Goal: Task Accomplishment & Management: Manage account settings

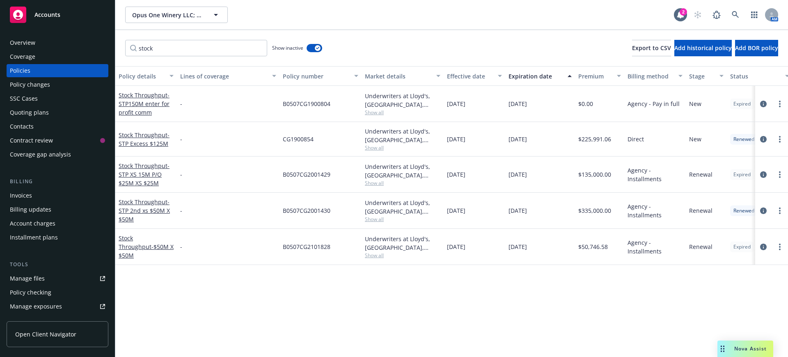
click at [39, 110] on div "Quoting plans" at bounding box center [29, 112] width 39 height 13
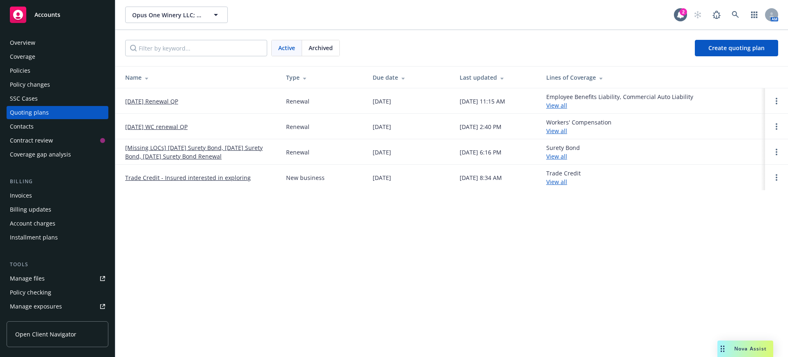
click at [169, 100] on link "[DATE] Renewal QP" at bounding box center [151, 101] width 53 height 9
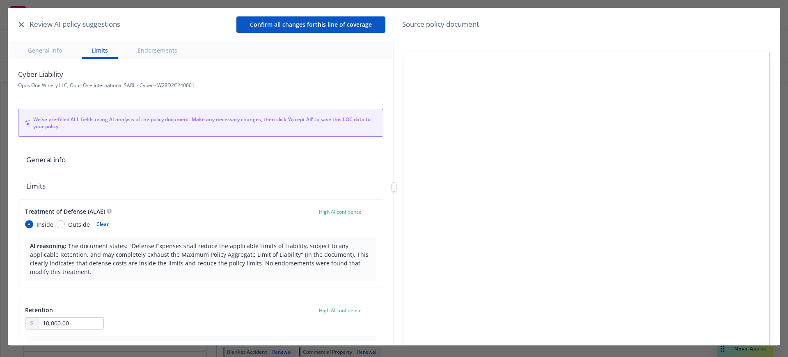
click at [19, 23] on icon "button" at bounding box center [21, 24] width 5 height 5
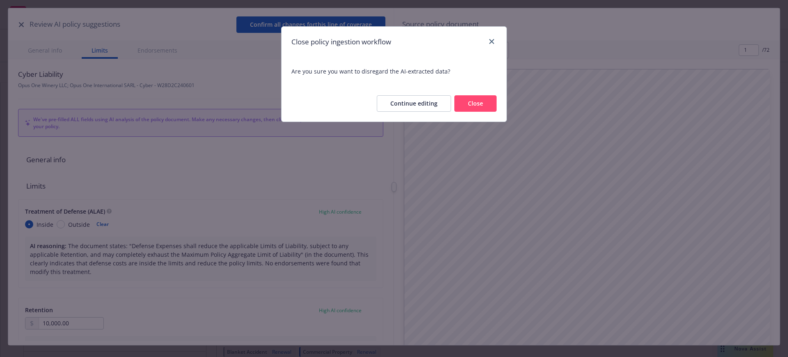
click at [473, 99] on button "Close" at bounding box center [475, 103] width 42 height 16
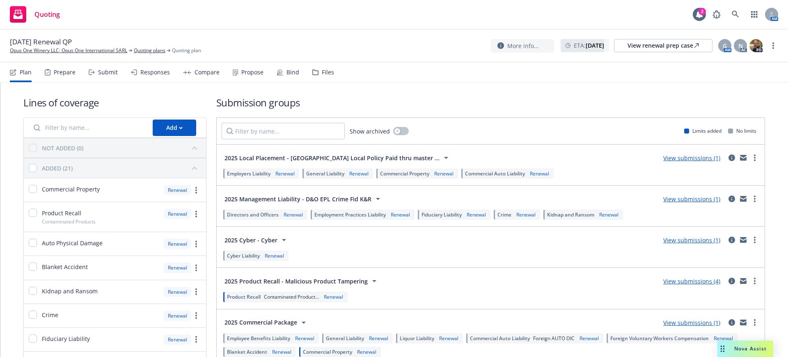
click at [326, 71] on div "Files" at bounding box center [328, 72] width 12 height 7
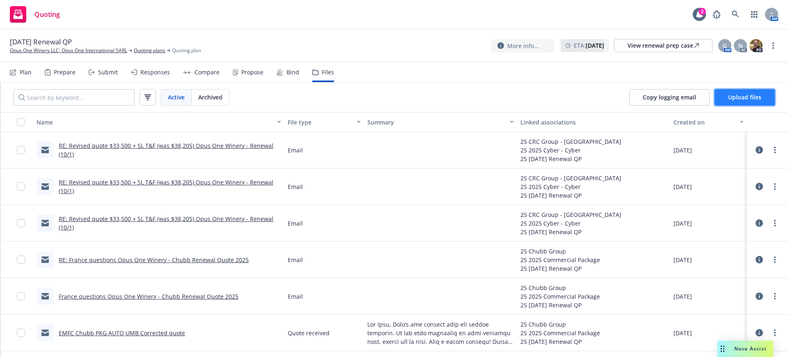
click at [742, 95] on span "Upload files" at bounding box center [744, 97] width 33 height 8
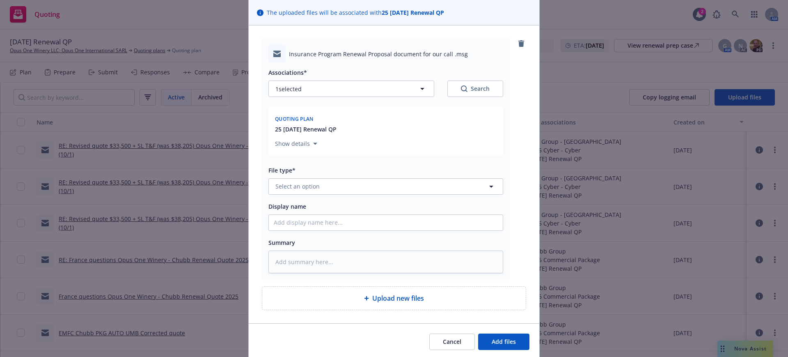
scroll to position [87, 0]
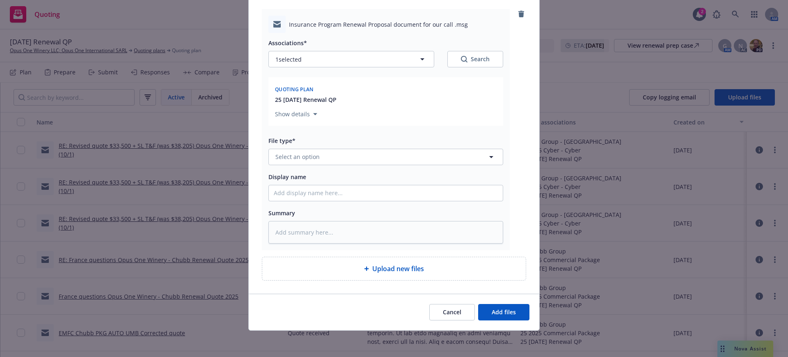
type textarea "x"
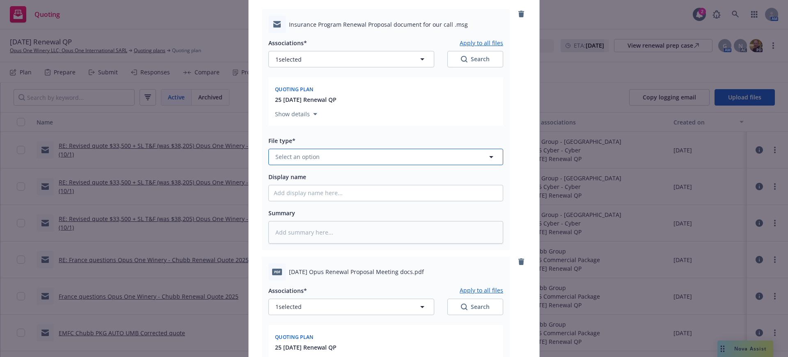
click at [279, 157] on span "Select an option" at bounding box center [297, 156] width 44 height 9
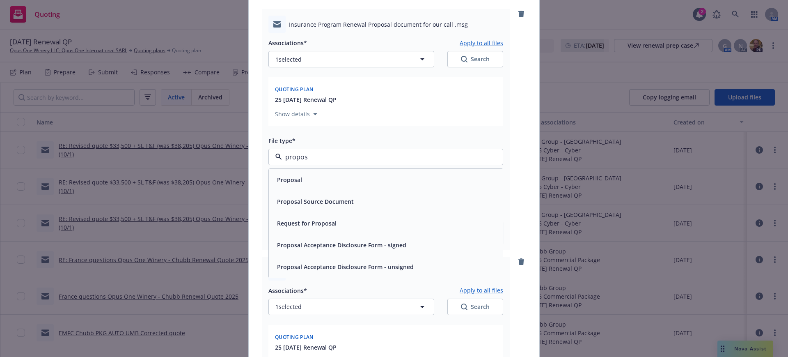
type input "proposa"
click at [289, 178] on span "Proposal" at bounding box center [289, 179] width 25 height 9
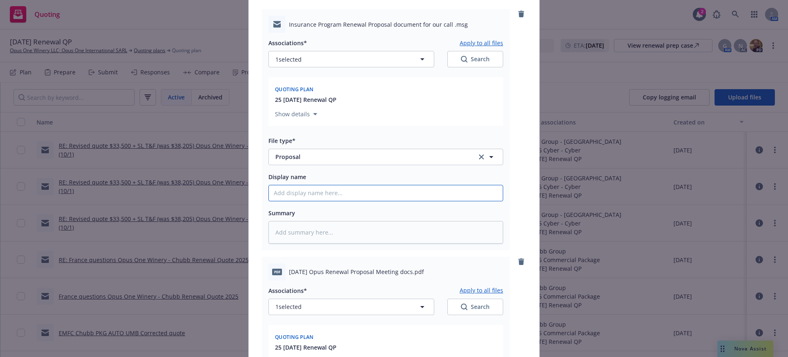
click at [269, 193] on input "Display name" at bounding box center [386, 193] width 234 height 16
type textarea "x"
type input "E"
type textarea "x"
type input "EM"
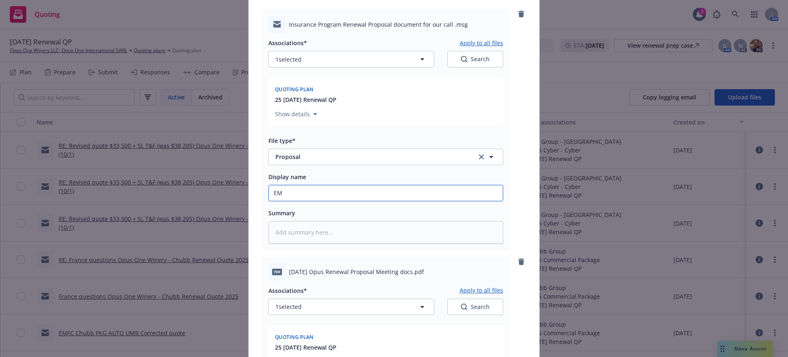
type textarea "x"
type input "EMT"
type textarea "x"
type input "EMTI"
type textarea "x"
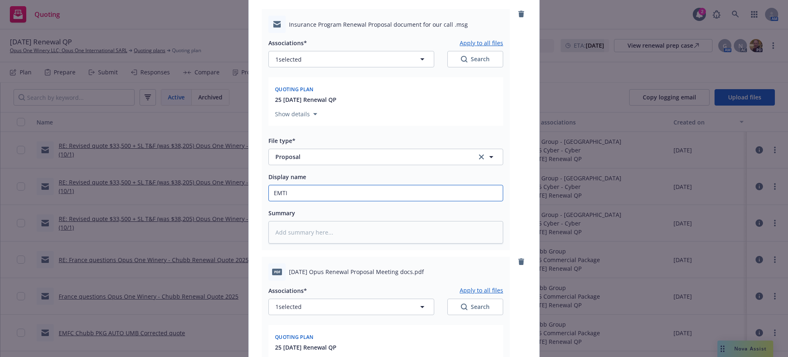
type input "EMTI"
type textarea "x"
type input "EMTI P"
type textarea "x"
type input "EMTI Pr"
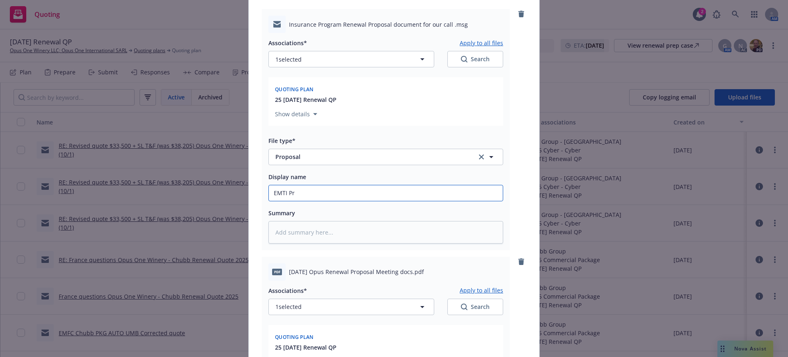
type textarea "x"
type input "EMTI Pro"
type textarea "x"
type input "EMTI Prop"
type textarea "x"
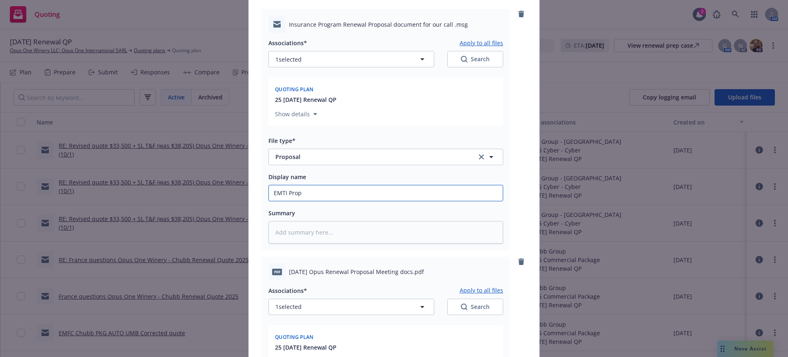
type input "EMTI Pro"
type textarea "x"
type input "EMTI Pr"
type textarea "x"
type input "EMTI P"
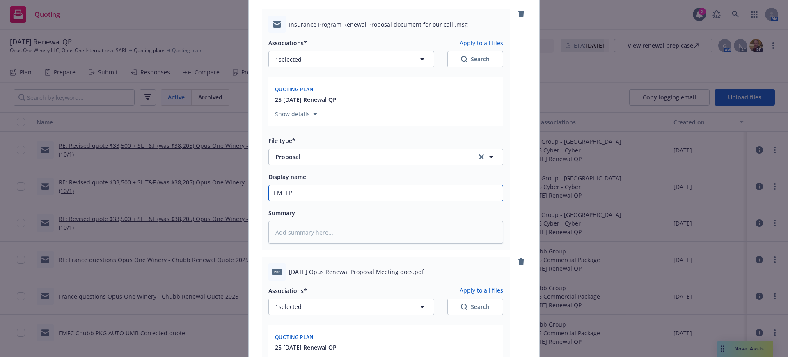
type textarea "x"
type input "EMTI"
type textarea "x"
type input "EMTI 1"
type textarea "x"
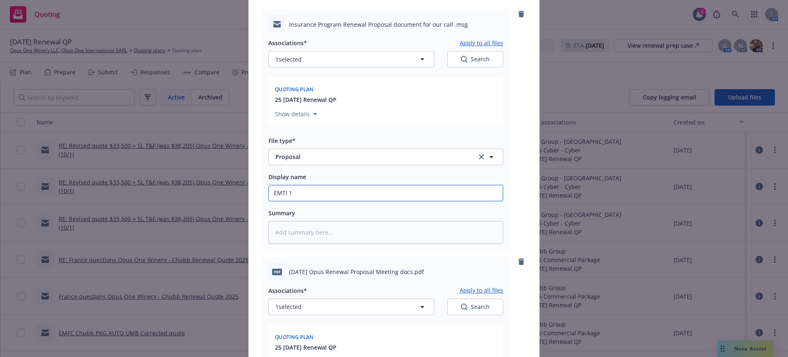
type input "EMTI 10"
type textarea "x"
type input "EMTI 10/"
type textarea "x"
type input "EMTI 10/1"
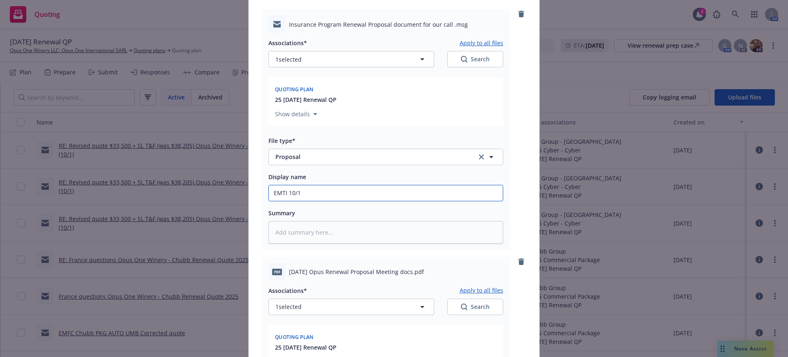
type textarea "x"
type input "EMTI 10/1/"
type textarea "x"
type input "EMTI 10/1/2"
type textarea "x"
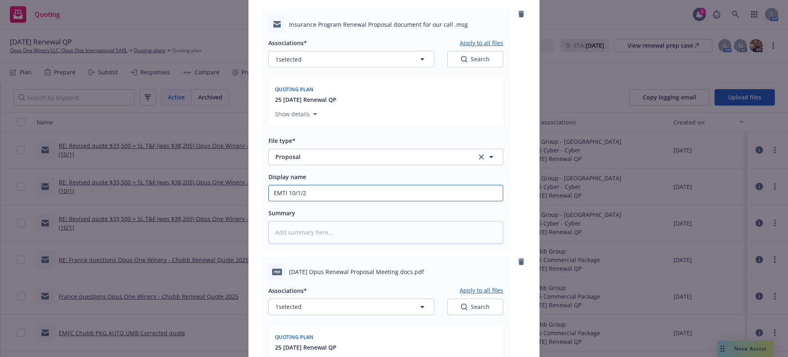
type input "EMTI 10/1/25"
type textarea "x"
type input "EMTI 10/1/25"
type textarea "x"
type input "EMTI 10/1/25 P"
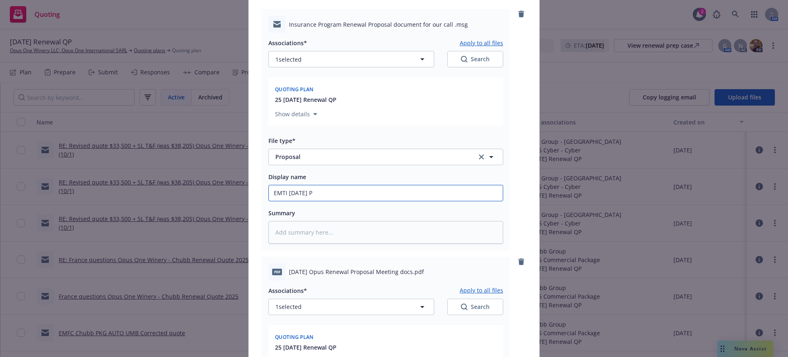
type textarea "x"
type input "EMTI 10/1/25 PR"
type textarea "x"
type input "EMTI 10/1/25 PRo"
type textarea "x"
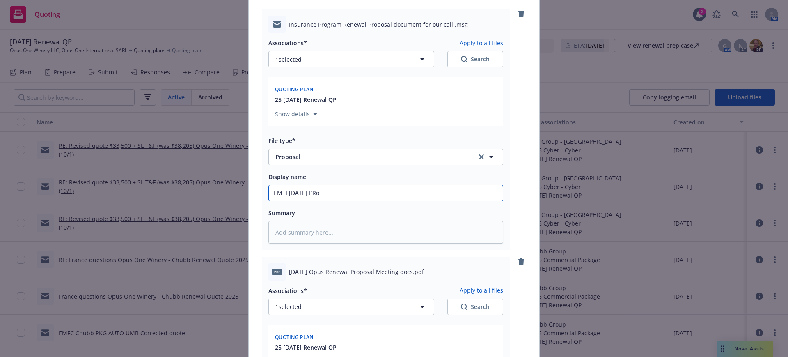
type input "EMTI 10/1/25 PRop"
type textarea "x"
type input "EMTI 10/1/25 PRopo"
type textarea "x"
type input "EMTI 10/1/25 PRopos"
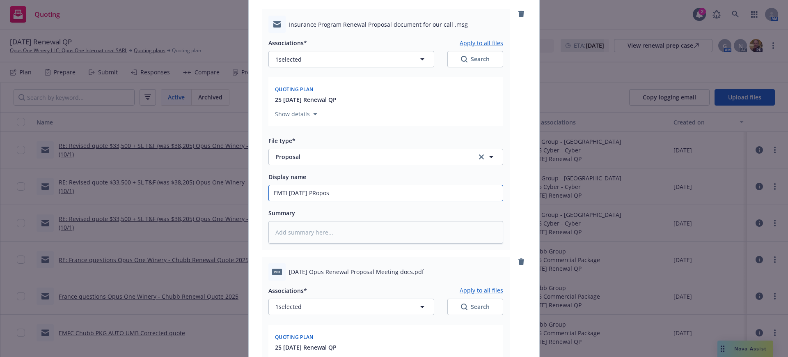
type textarea "x"
type input "EMTI 10/1/25 PRoposa"
type textarea "x"
type input "EMTI 10/1/25 PRoposal"
type textarea "x"
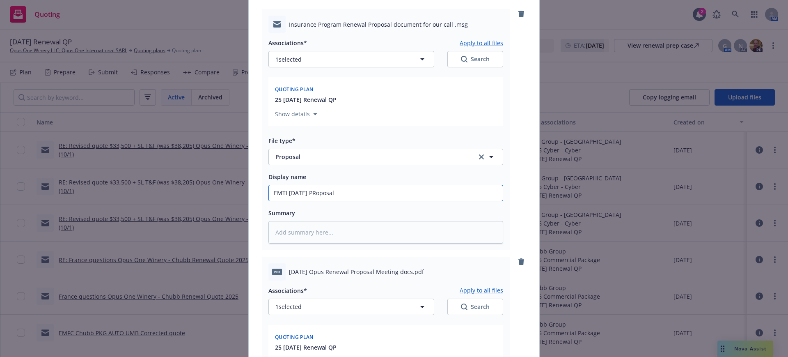
type input "EMTI 10/1/25 PRoposal"
type textarea "x"
type input "EMTI 10/1/25 PRoposal do"
type textarea "x"
type input "EMTI 10/1/25 PRoposal doc"
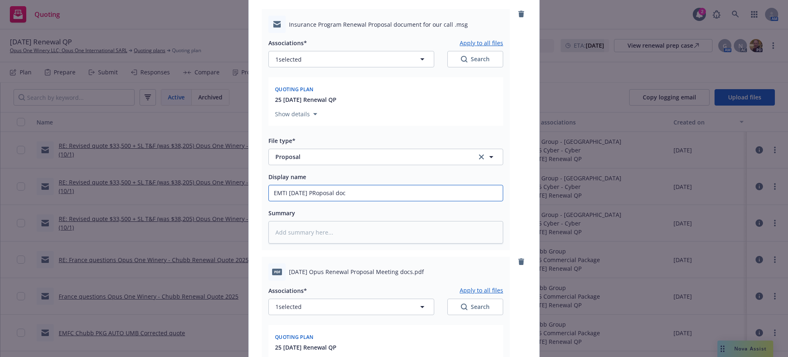
type textarea "x"
type input "EMTI 10/1/25 PRoposal docs"
type textarea "x"
type input "EMTI 10/1/25 PRoposal docs"
type textarea "x"
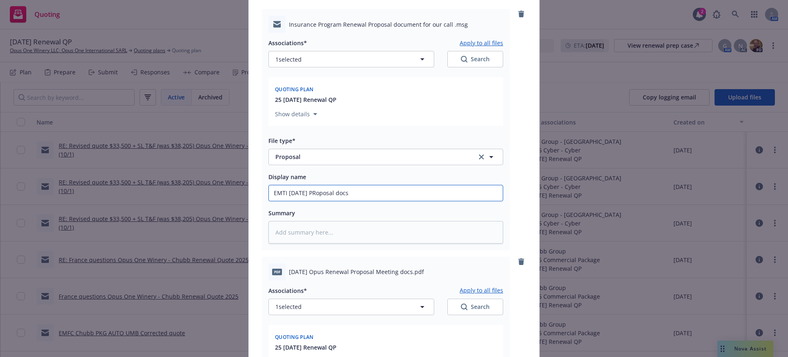
type input "EMTI 10/1/25 Proposal docs"
click at [361, 193] on input "EMTI 10/1/25 Proposal docs" at bounding box center [386, 193] width 234 height 16
type textarea "x"
type input "EMTI 10/1/25 Proposal docs fo"
type textarea "x"
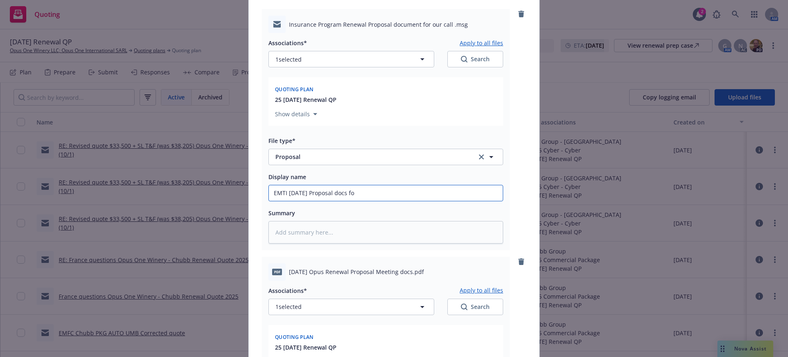
type input "EMTI 10/1/25 Proposal docs for"
type textarea "x"
type input "EMTI 10/1/25 Proposal docs for"
type textarea "x"
type input "EMTI 10/1/25 Proposal docs for o"
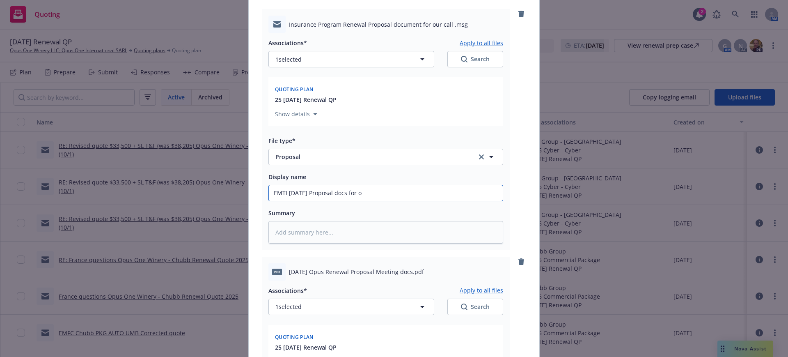
type textarea "x"
type input "EMTI 10/1/25 Proposal docs for ou"
type textarea "x"
type input "EMTI 10/1/25 Proposal docs for our"
type textarea "x"
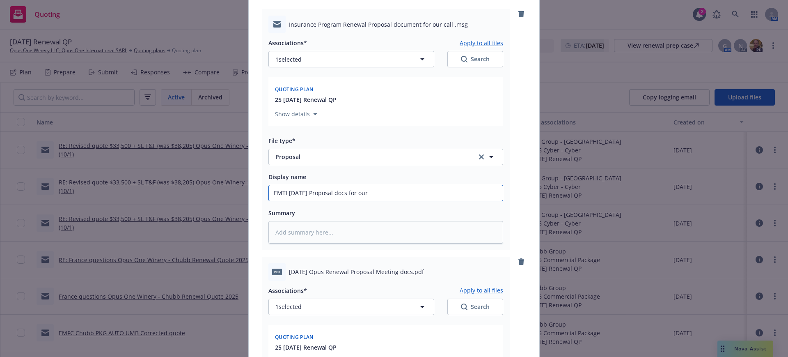
type input "EMTI 10/1/25 Proposal docs for our"
type textarea "x"
type input "EMTI 10/1/25 Proposal docs for our c"
type textarea "x"
type input "EMTI 10/1/25 Proposal docs for our ca"
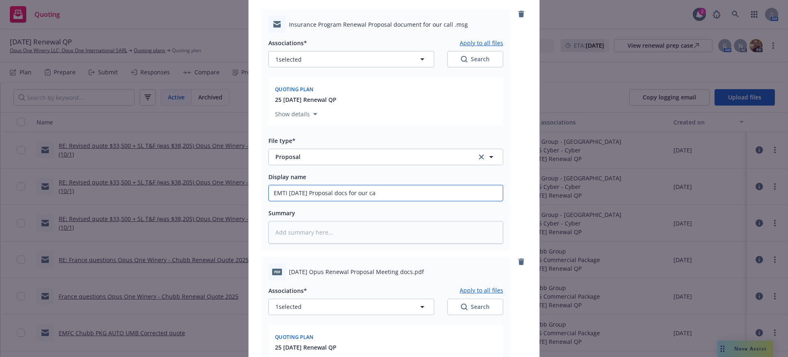
type textarea "x"
type input "EMTI 10/1/25 Proposal docs for our cal"
type textarea "x"
type input "EMTI 10/1/25 Proposal docs for our call"
type textarea "x"
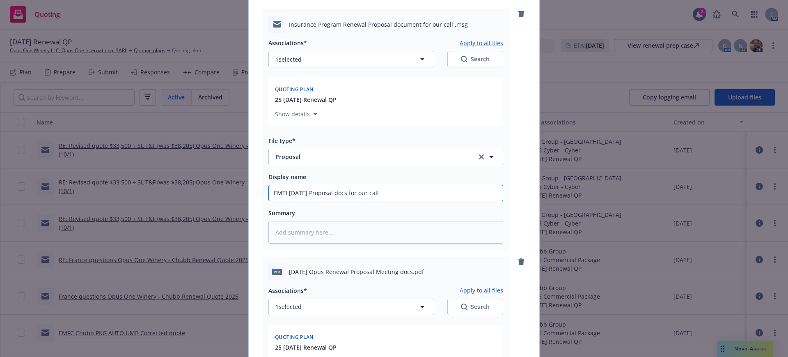
type input "EMTI 10/1/25 Proposal docs for our call"
type textarea "x"
type input "EMTI 10/1/25 Proposal docs for our call t"
type textarea "x"
type input "EMTI 10/1/25 Proposal docs for our call to"
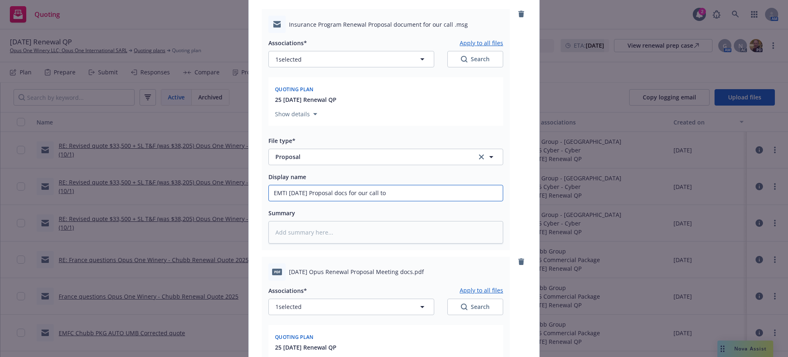
type textarea "x"
type input "EMTI 10/1/25 Proposal docs for our call tod"
type textarea "x"
type input "EMTI 10/1/25 Proposal docs for our call toda"
type textarea "x"
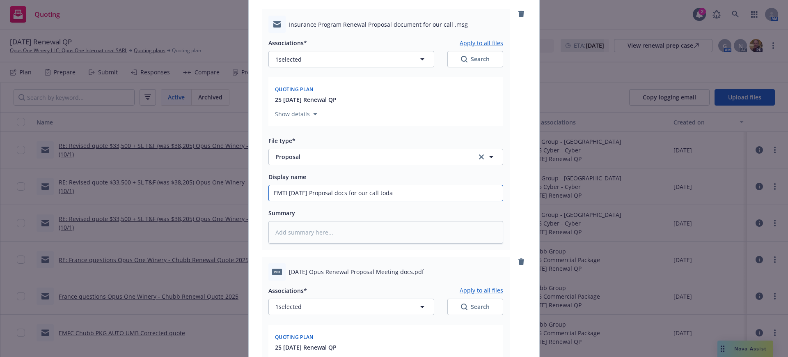
type input "EMTI 10/1/25 Proposal docs for our call today"
type textarea "x"
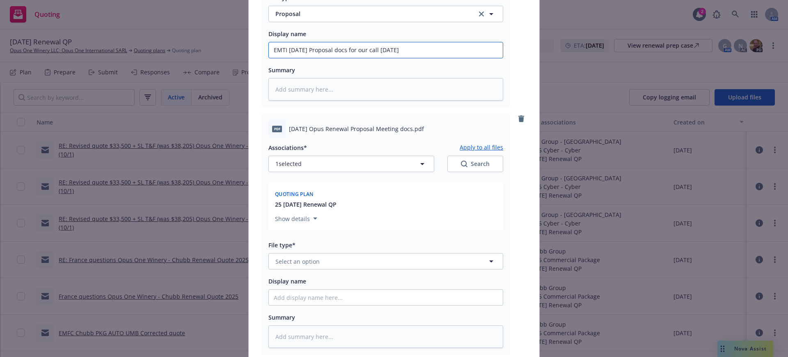
scroll to position [241, 0]
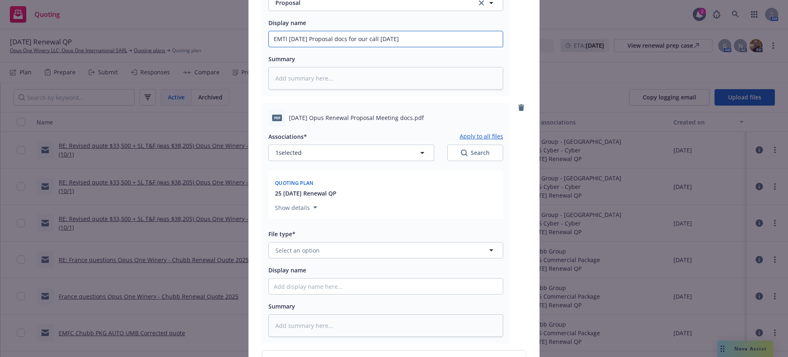
type input "EMTI 10/1/25 Proposal docs for our call today"
click at [280, 252] on span "Select an option" at bounding box center [297, 250] width 44 height 9
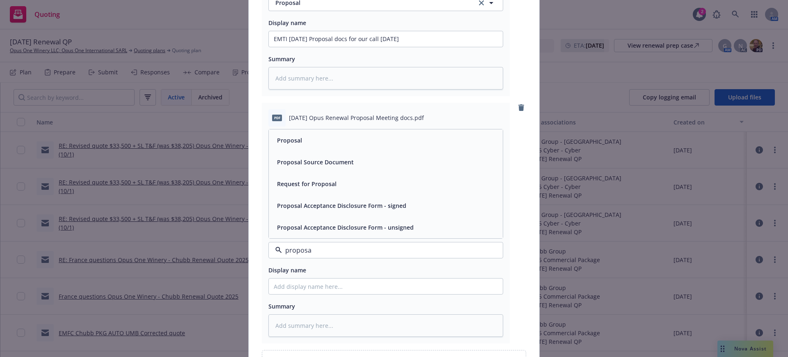
type input "proposal"
click at [311, 138] on div "Proposal" at bounding box center [386, 140] width 224 height 12
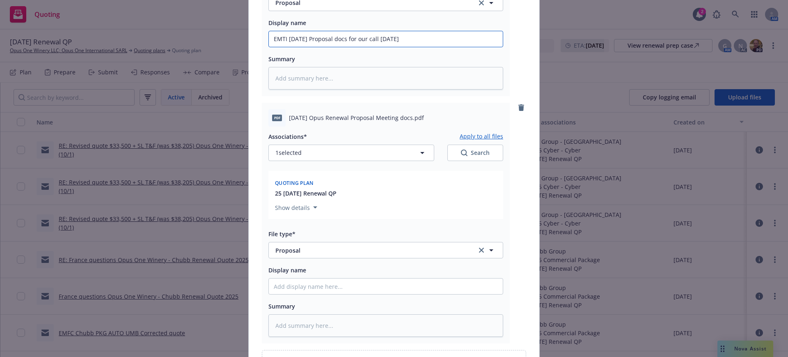
drag, startPoint x: 285, startPoint y: 39, endPoint x: 402, endPoint y: 38, distance: 117.4
click at [402, 38] on input "EMTI 10/1/25 Proposal docs for our call today" at bounding box center [386, 39] width 234 height 16
click at [269, 283] on input "Display name" at bounding box center [386, 286] width 234 height 16
paste input "10/1/25 Proposal docs for our call today"
type textarea "x"
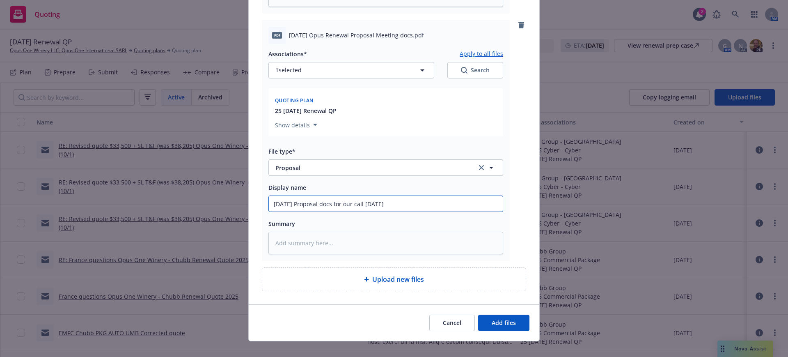
scroll to position [334, 0]
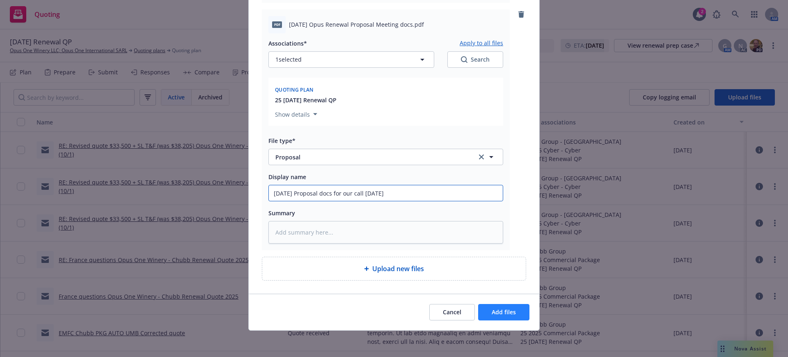
type input "10/1/25 Proposal docs for our call today"
click at [512, 312] on button "Add files" at bounding box center [503, 312] width 51 height 16
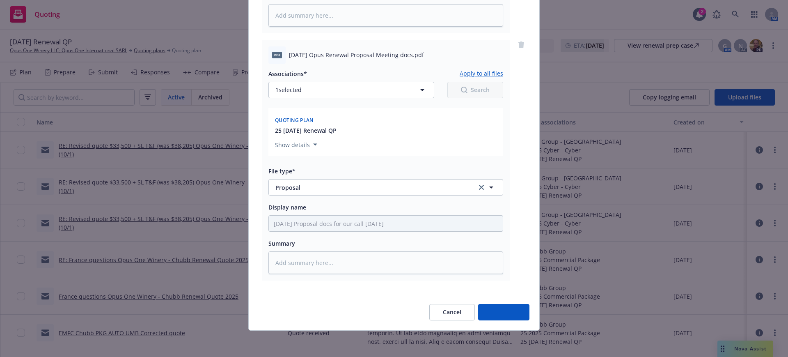
scroll to position [304, 0]
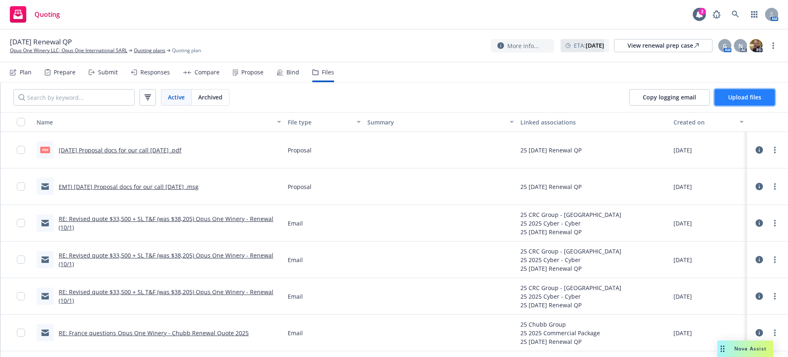
click at [751, 96] on span "Upload files" at bounding box center [744, 97] width 33 height 8
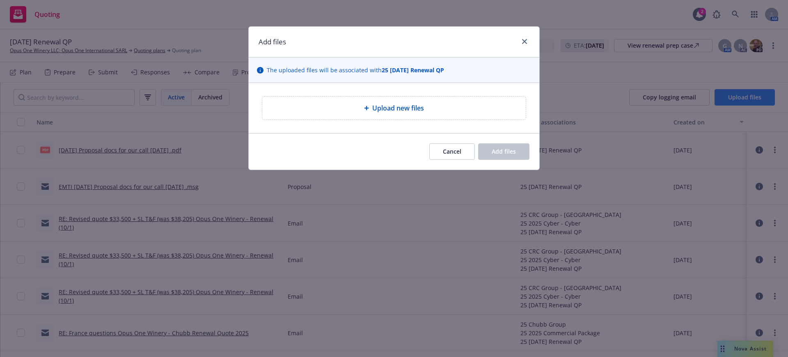
type textarea "x"
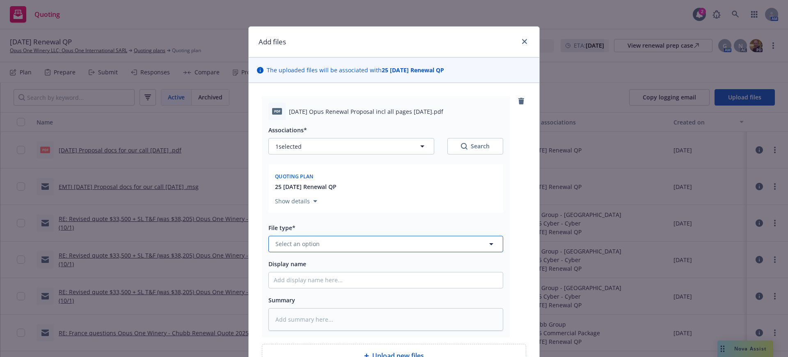
click at [280, 240] on span "Select an option" at bounding box center [297, 243] width 44 height 9
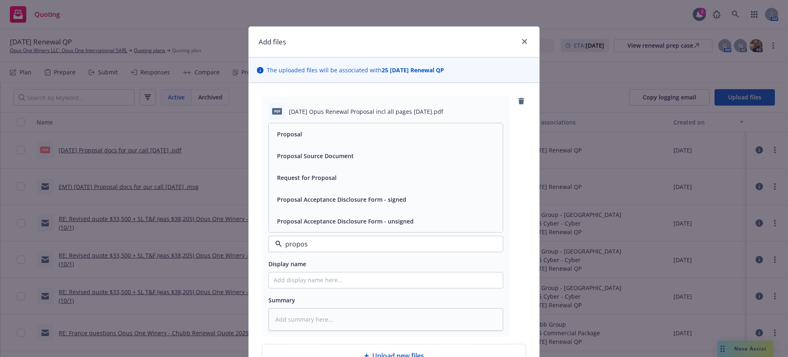
type input "proposa"
click at [282, 128] on div "Proposal" at bounding box center [289, 134] width 30 height 12
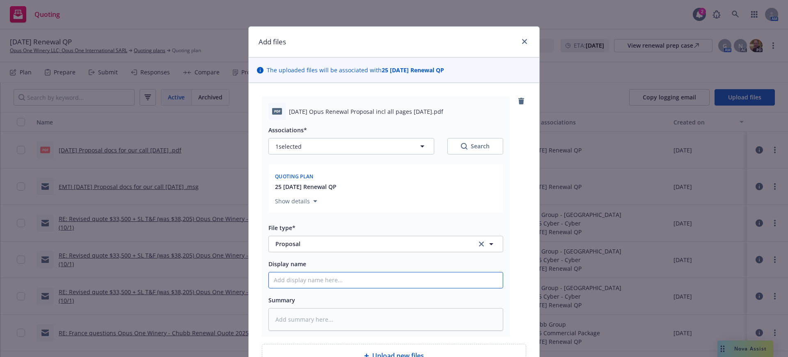
click at [372, 278] on input "Display name" at bounding box center [386, 280] width 234 height 16
paste input "10.1.25 Opus Renewal Proposal incl all pages 9.24.25"
type textarea "x"
type input "10.1.25 Opus Renewal Proposal incl all pages 9.24.25"
click at [326, 316] on textarea at bounding box center [385, 319] width 235 height 23
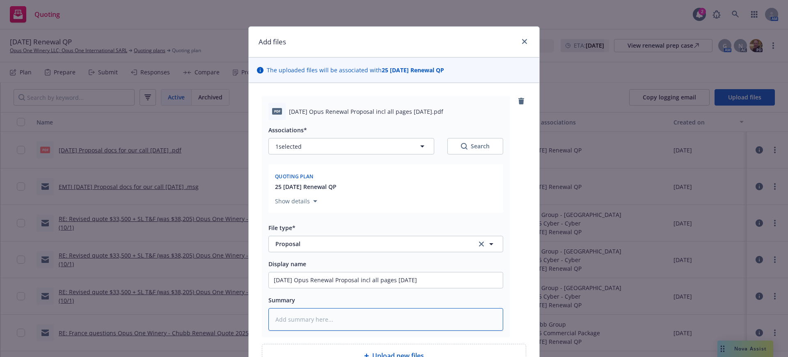
type textarea "x"
type textarea "S"
type textarea "x"
type textarea "Se"
type textarea "x"
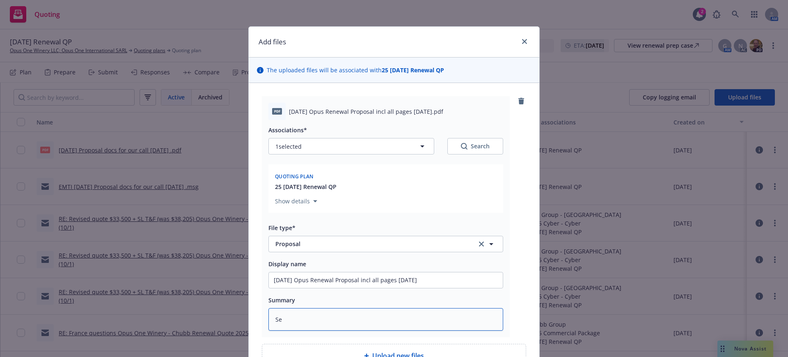
type textarea "Sen"
type textarea "x"
type textarea "Sent"
type textarea "x"
type textarea "Sent"
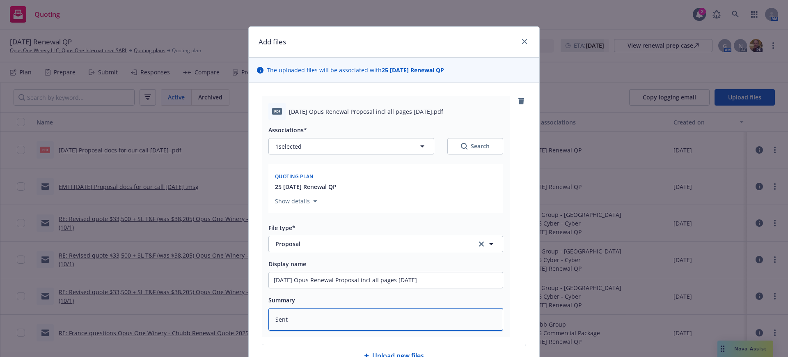
type textarea "x"
type textarea "Sent t"
type textarea "x"
type textarea "Sent to"
type textarea "x"
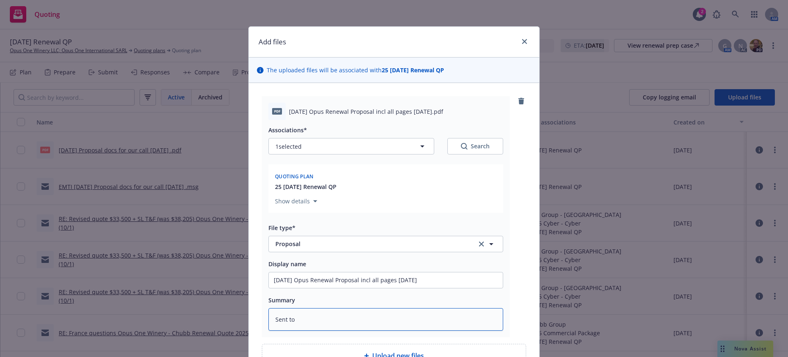
type textarea "Sent to"
type textarea "x"
type textarea "Sent to i"
type textarea "x"
type textarea "Sent to in"
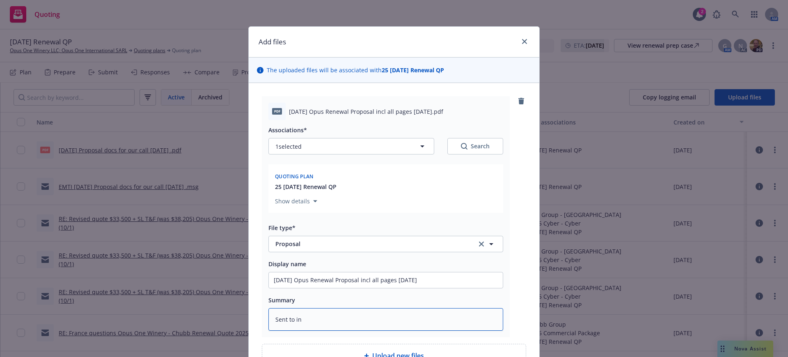
type textarea "x"
type textarea "Sent to ins"
type textarea "x"
type textarea "Sent to insd"
type textarea "x"
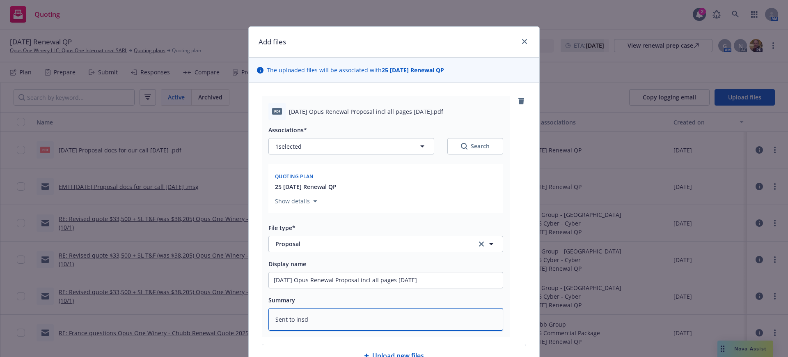
type textarea "Sent to insd"
type textarea "x"
type textarea "Sent to insd t"
type textarea "x"
type textarea "Sent to insd th"
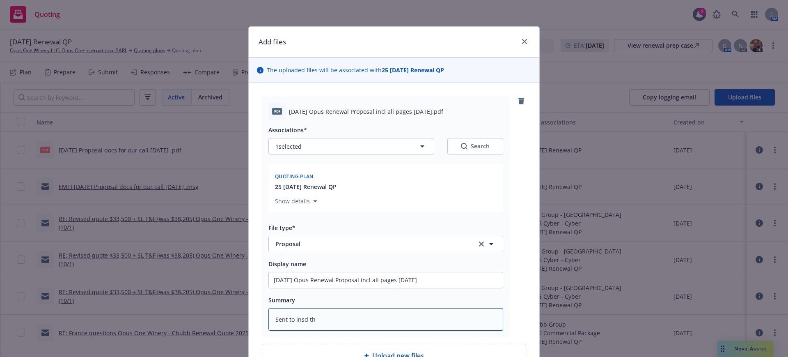
type textarea "x"
type textarea "Sent to insd thr"
type textarea "x"
type textarea "Sent to insd thro"
type textarea "x"
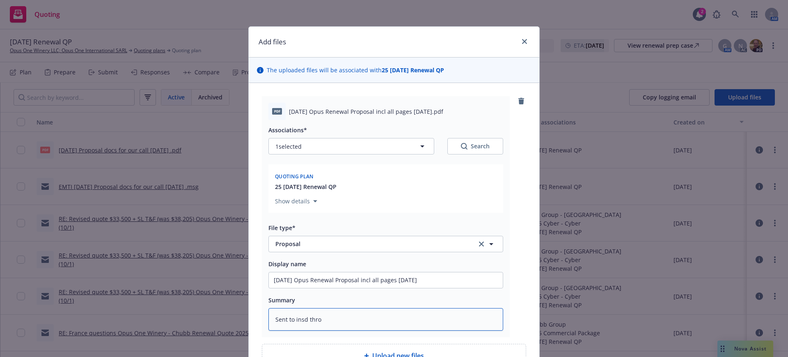
type textarea "Sent to insd throu"
type textarea "x"
type textarea "Sent to insd throug"
type textarea "x"
type textarea "Sent to insd through"
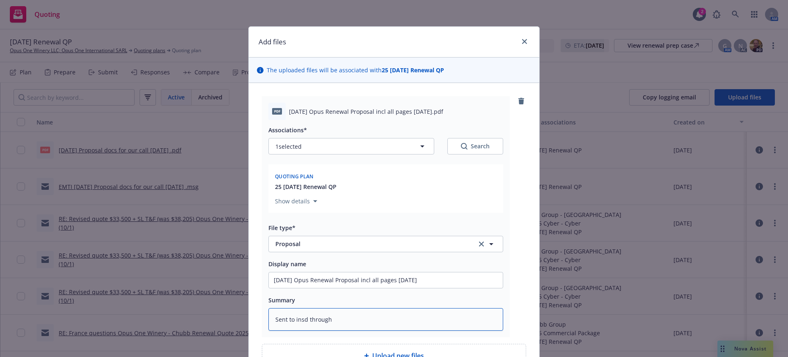
type textarea "x"
type textarea "Sent to insd through"
type textarea "x"
type textarea "Sent to insd through D"
type textarea "x"
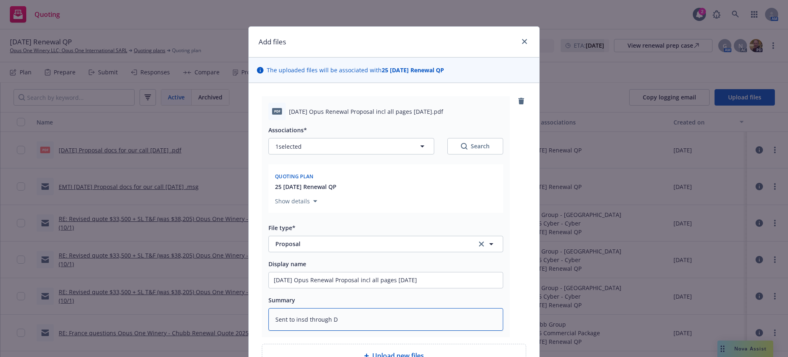
type textarea "Sent to insd through Do"
type textarea "x"
type textarea "Sent to insd through Doc"
type textarea "x"
type textarea "Sent to insd through Docu"
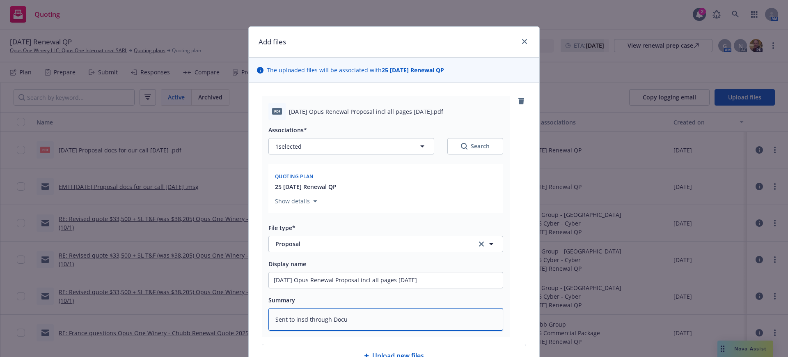
type textarea "x"
type textarea "Sent to insd through Docus"
type textarea "x"
type textarea "Sent to insd through Docusi"
type textarea "x"
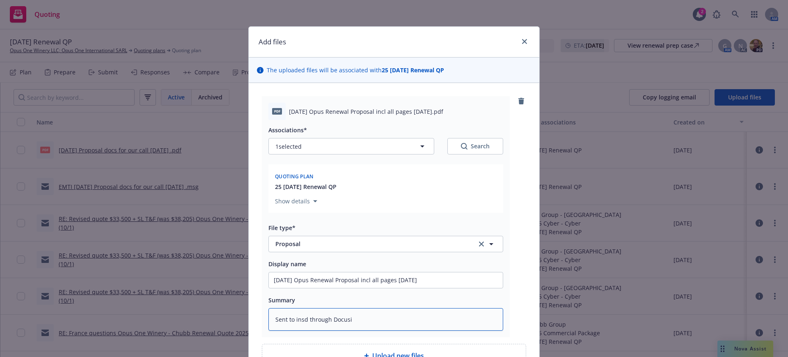
type textarea "Sent to insd through Docusig"
type textarea "x"
type textarea "Sent to insd through Docusign"
type textarea "x"
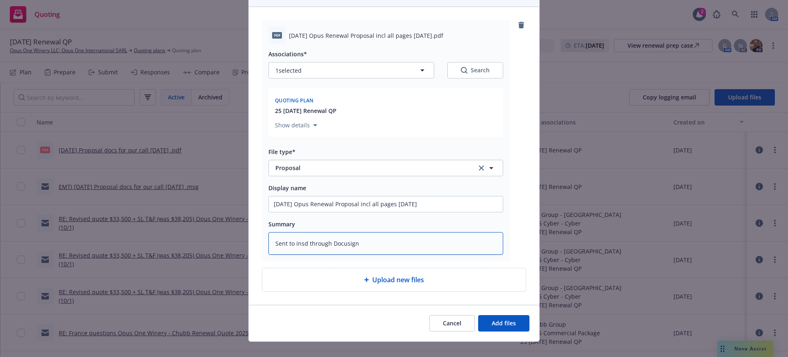
scroll to position [87, 0]
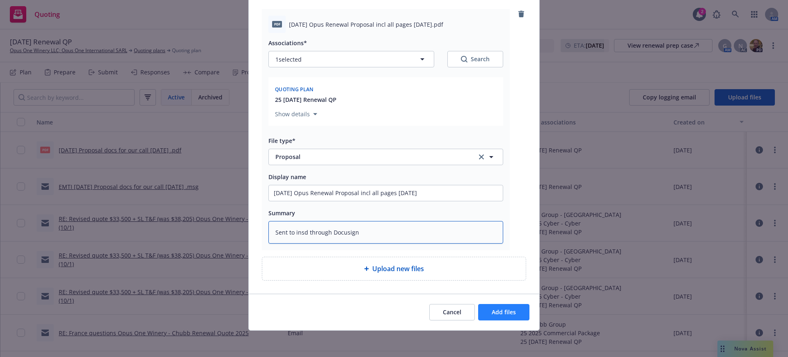
type textarea "Sent to insd through Docusign"
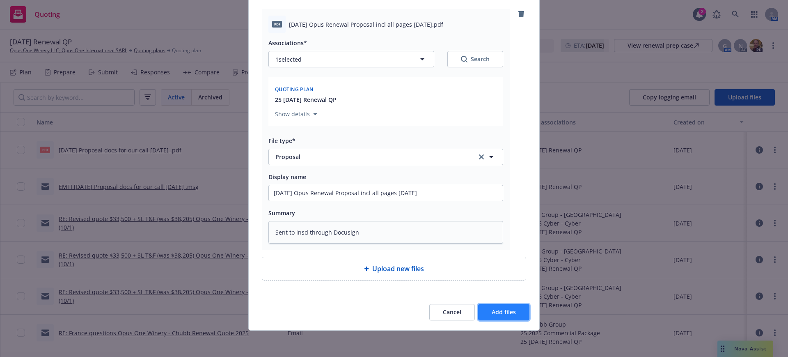
click at [492, 310] on span "Add files" at bounding box center [504, 312] width 24 height 8
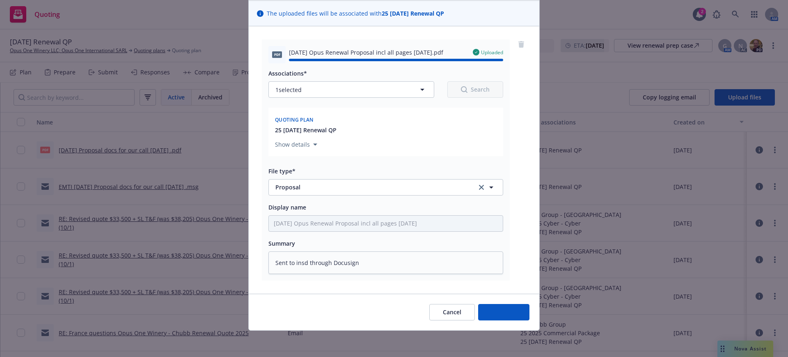
type textarea "x"
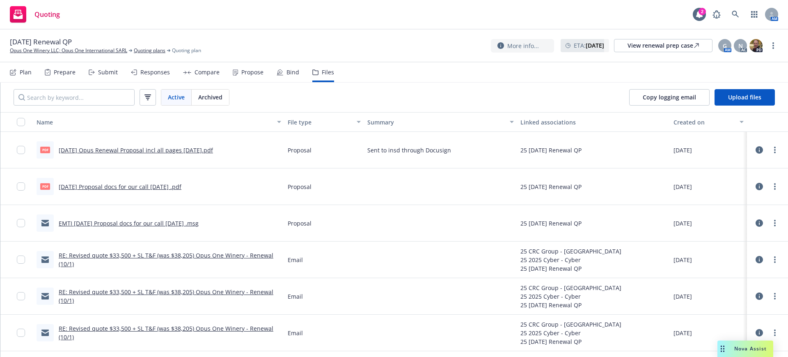
click at [108, 69] on div "Submit" at bounding box center [108, 72] width 20 height 7
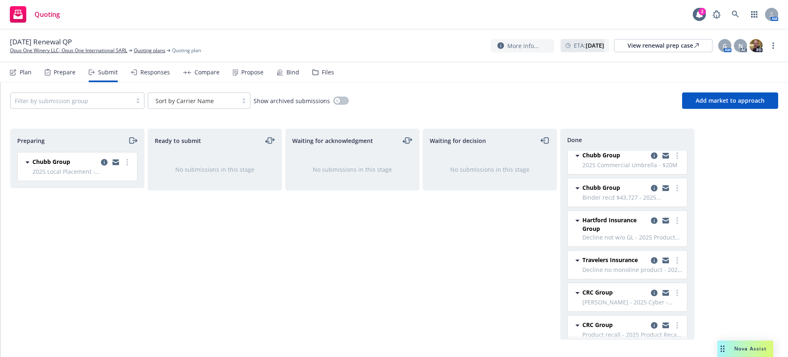
scroll to position [114, 0]
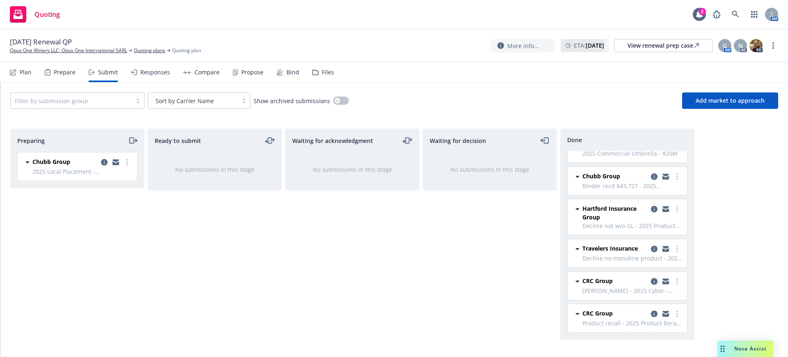
click at [651, 280] on icon "copy logging email" at bounding box center [654, 281] width 7 height 7
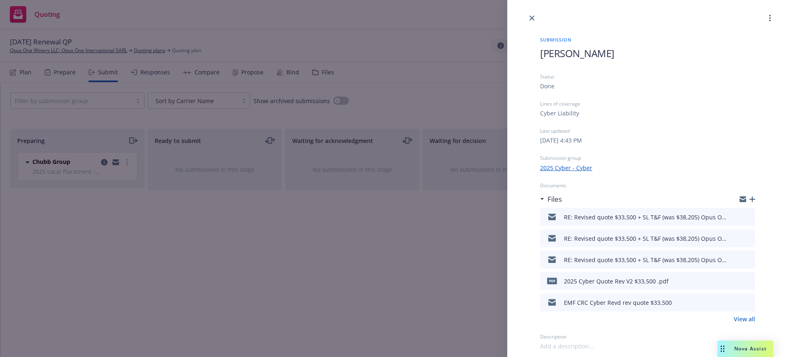
click at [749, 317] on link "View all" at bounding box center [744, 318] width 21 height 9
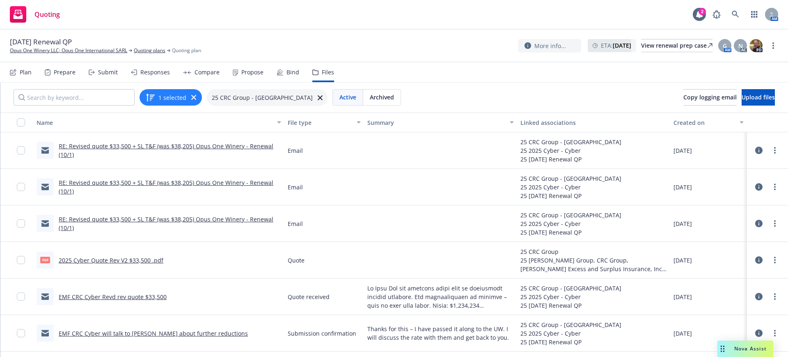
click at [215, 146] on link "RE: Revised quote $33,500 + SL T&F (was $38,205) Opus One Winery - Renewal (10/…" at bounding box center [166, 150] width 215 height 16
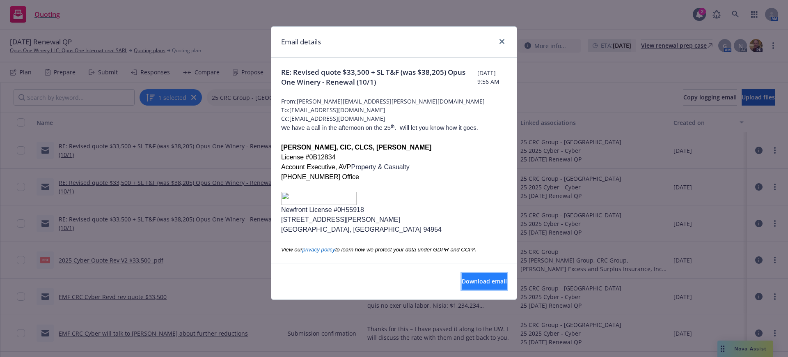
click at [475, 279] on span "Download email" at bounding box center [484, 281] width 45 height 8
click at [503, 41] on icon "close" at bounding box center [502, 41] width 5 height 5
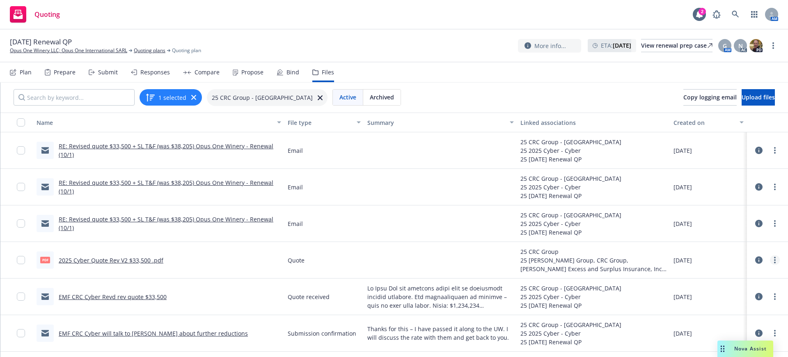
click at [774, 260] on circle "more" at bounding box center [775, 260] width 2 height 2
click at [715, 291] on link "Download" at bounding box center [723, 293] width 82 height 16
click at [107, 72] on div "Submit" at bounding box center [108, 72] width 20 height 7
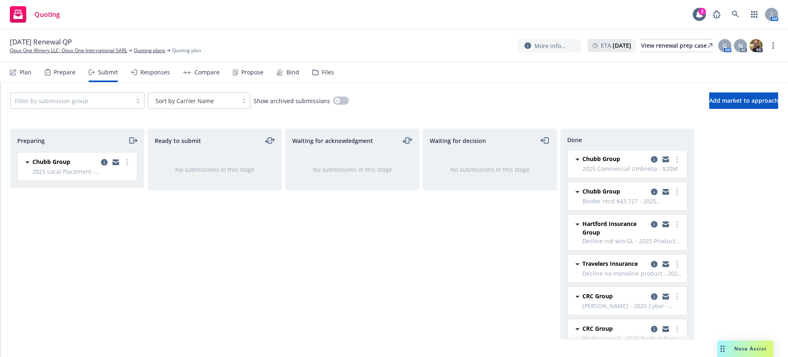
scroll to position [114, 0]
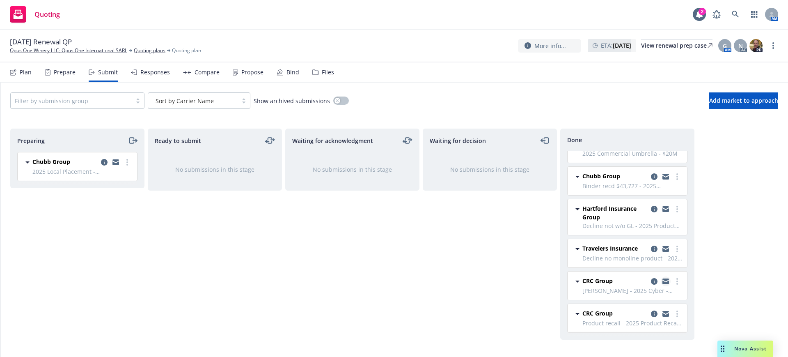
click at [663, 280] on icon "copy logging email" at bounding box center [666, 279] width 7 height 3
click at [651, 281] on icon "copy logging email" at bounding box center [654, 281] width 7 height 7
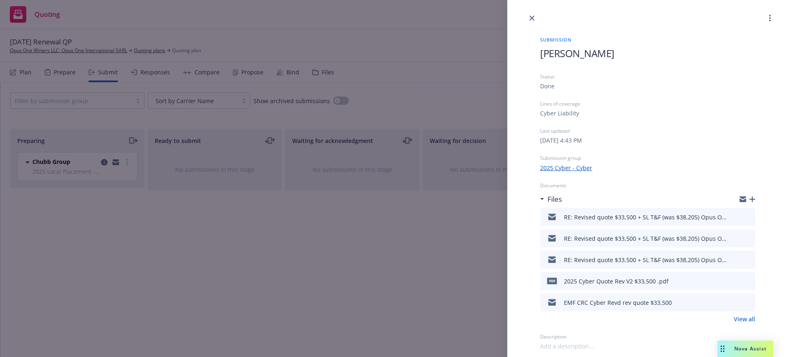
click at [540, 50] on div "Submission Beazley Status Done Lines of coverage Cyber Liability Last updated T…" at bounding box center [647, 186] width 241 height 327
click at [532, 16] on icon "close" at bounding box center [532, 18] width 5 height 5
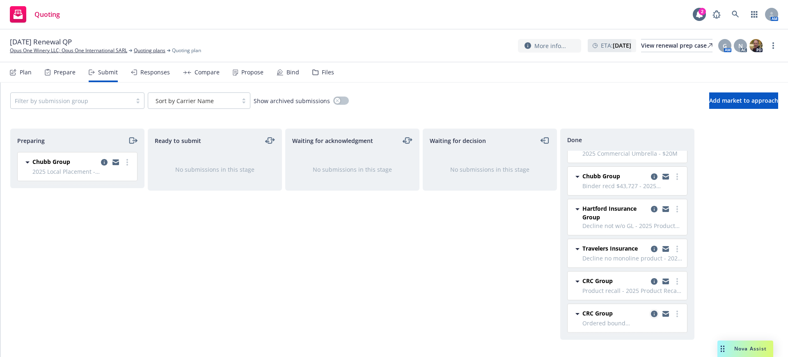
click at [651, 312] on icon "copy logging email" at bounding box center [654, 313] width 7 height 7
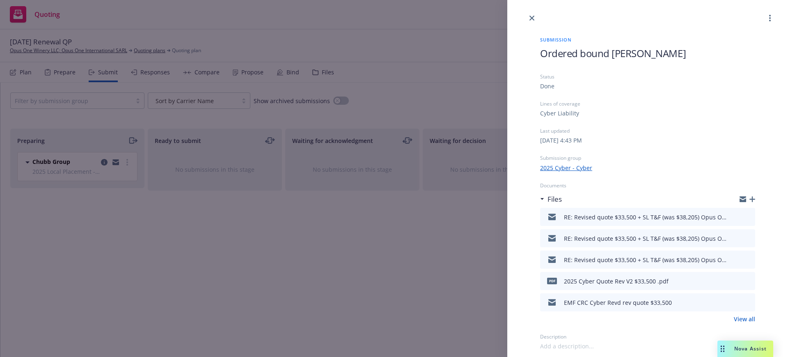
click at [751, 317] on link "View all" at bounding box center [744, 318] width 21 height 9
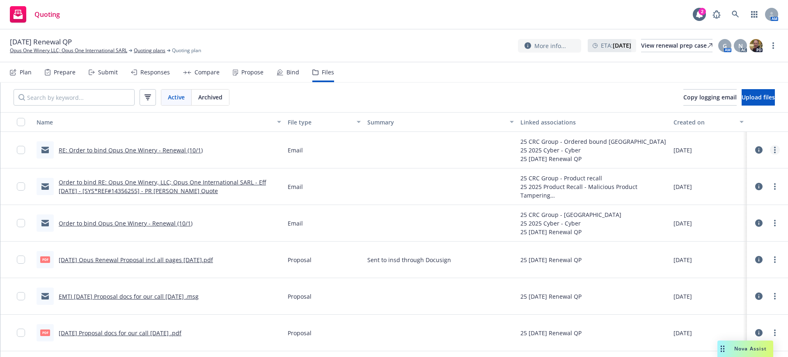
click at [774, 148] on circle "more" at bounding box center [775, 148] width 2 height 2
click at [708, 198] on link "Edit" at bounding box center [731, 199] width 82 height 16
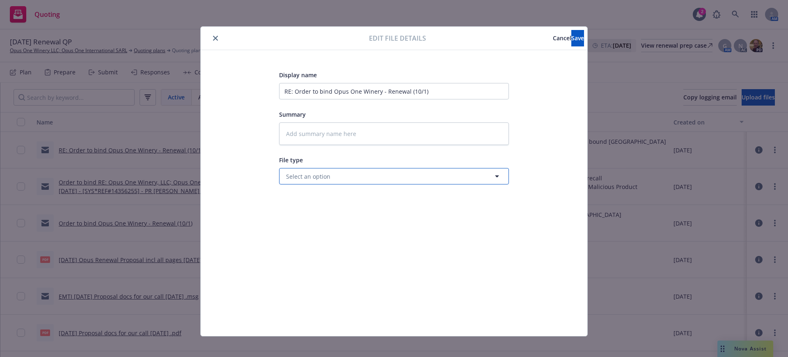
click at [296, 177] on span "Select an option" at bounding box center [308, 176] width 44 height 9
type input "bind or"
click at [308, 196] on span "Bind Order" at bounding box center [303, 199] width 31 height 9
click at [279, 90] on input "RE: Order to bind Opus One Winery - Renewal (10/1)" at bounding box center [394, 91] width 230 height 16
type textarea "x"
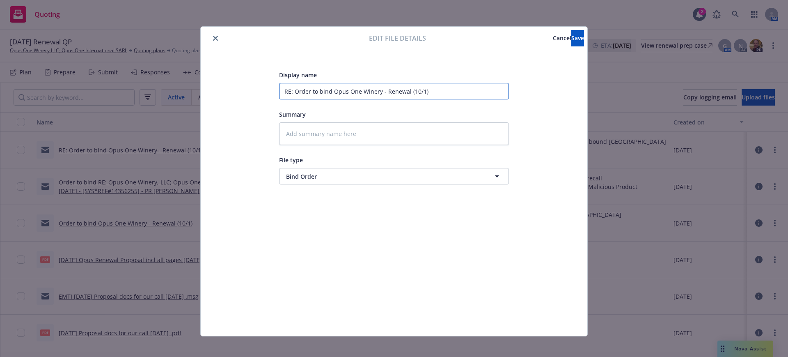
type input "ERE: Order to bind Opus One Winery - Renewal (10/1)"
type textarea "x"
type input "EMRE: Order to bind Opus One Winery - Renewal (10/1)"
type textarea "x"
type input "EMTRE: Order to bind Opus One Winery - Renewal (10/1)"
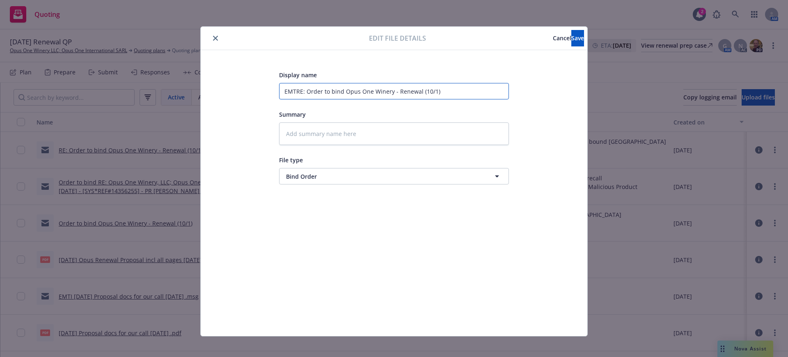
type textarea "x"
type input "EMTCRE: Order to bind Opus One Winery - Renewal (10/1)"
type textarea "x"
type input "EMTC RE: Order to bind Opus One Winery - Renewal (10/1)"
type textarea "x"
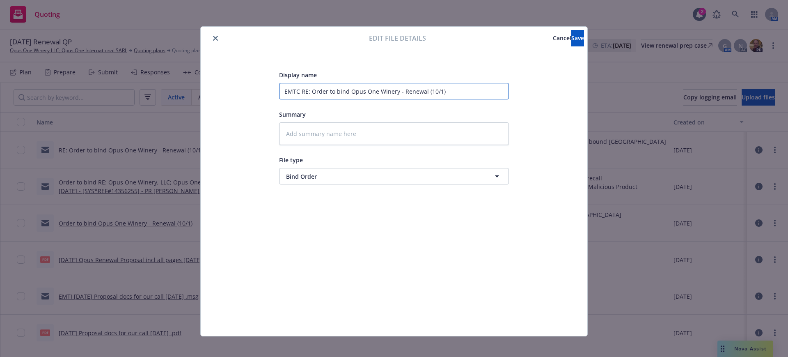
type input "EMTC CRE: Order to bind Opus One Winery - Renewal (10/1)"
type textarea "x"
type input "EMTC CRRE: Order to bind Opus One Winery - Renewal (10/1)"
type textarea "x"
type input "EMTC CRCRE: Order to bind Opus One Winery - Renewal (10/1)"
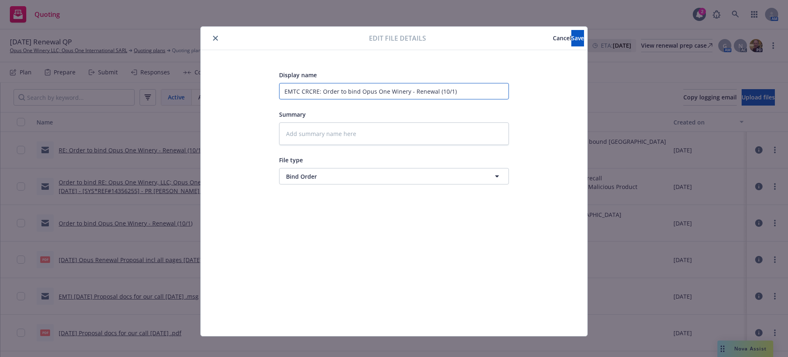
type textarea "x"
type input "EMTC CRC RE: Order to bind Opus One Winery - Renewal (10/1)"
type textarea "x"
type input "EMTC CRCRE: Order to bind Opus One Winery - Renewal (10/1)"
type textarea "x"
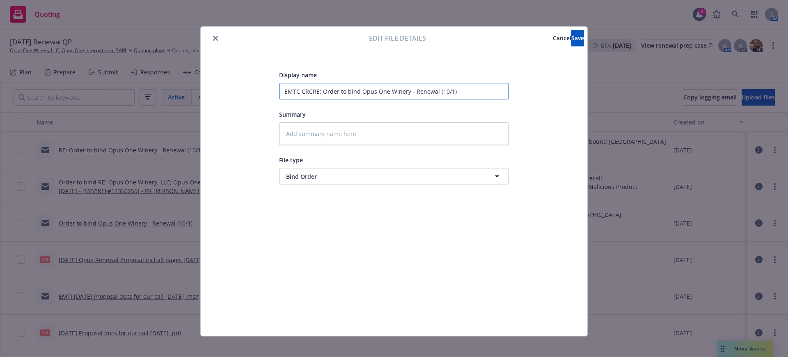
type input "EMTC CRRE: Order to bind Opus One Winery - Renewal (10/1)"
type textarea "x"
type input "EMTC CRE: Order to bind Opus One Winery - Renewal (10/1)"
type textarea "x"
type input "EMTC RE: Order to bind Opus One Winery - Renewal (10/1)"
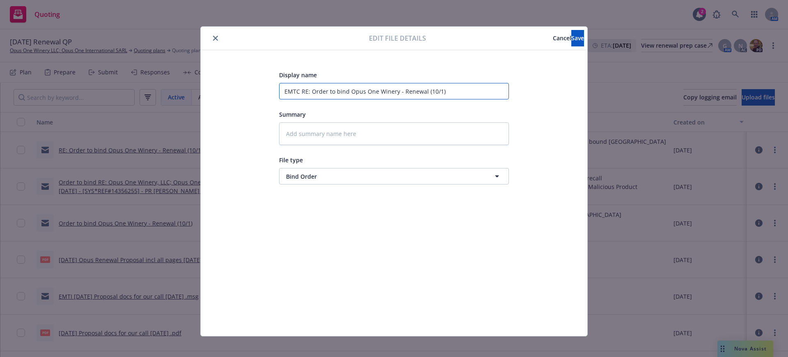
type textarea "x"
type input "EMTCRE: Order to bind Opus One Winery - Renewal (10/1)"
type textarea "x"
type input "EMTRE: Order to bind Opus One Winery - Renewal (10/1)"
type textarea "x"
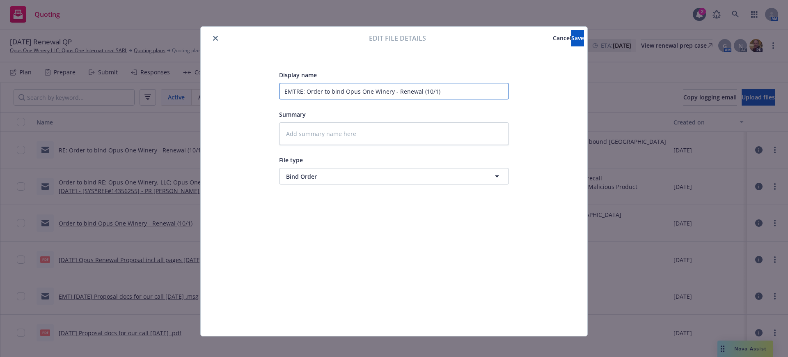
type input "EMT RE: Order to bind Opus One Winery - Renewal (10/1)"
type textarea "x"
type input "EMT CRE: Order to bind Opus One Winery - Renewal (10/1)"
type textarea "x"
type input "EMT CRRE: Order to bind Opus One Winery - Renewal (10/1)"
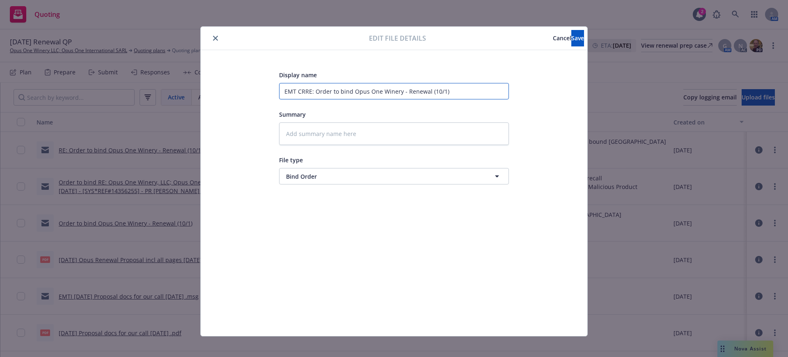
type textarea "x"
type input "EMT CRCRE: Order to bind Opus One Winery - Renewal (10/1)"
type textarea "x"
type input "EMT CRC RE: Order to bind Opus One Winery - Renewal (10/1)"
type textarea "x"
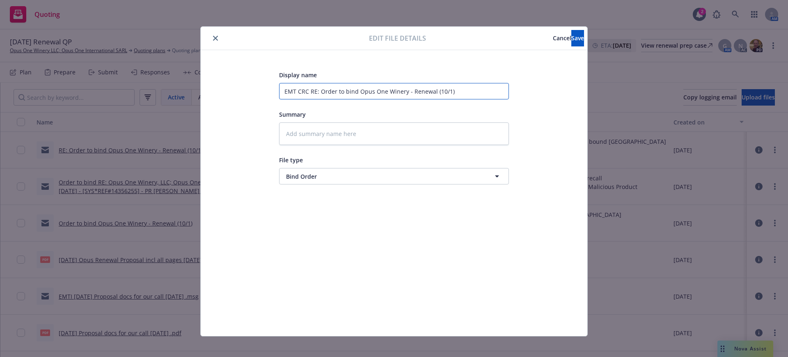
type input "EMT CRC CRE: Order to bind Opus One Winery - Renewal (10/1)"
type textarea "x"
type input "EMT CRC CyRE: Order to bind Opus One Winery - Renewal (10/1)"
type textarea "x"
type input "EMT CRC CybRE: Order to bind Opus One Winery - Renewal (10/1)"
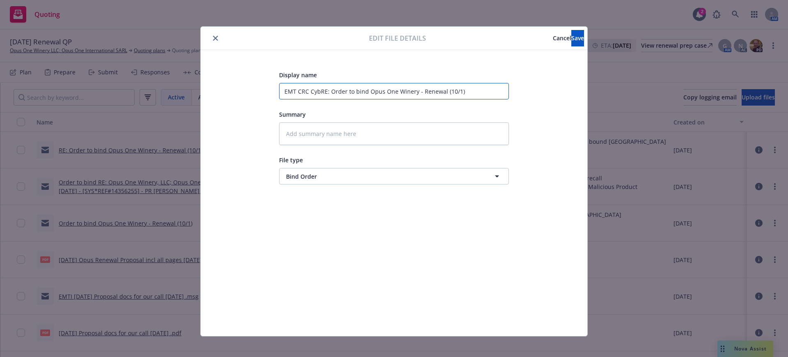
type textarea "x"
type input "EMT CRC CybeRE: Order to bind Opus One Winery - Renewal (10/1)"
type textarea "x"
type input "EMT CRC CyberRE: Order to bind Opus One Winery - Renewal (10/1)"
type textarea "x"
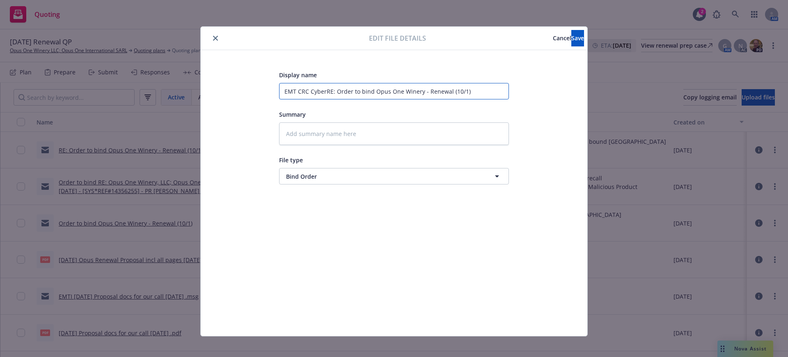
type input "EMT CRC Cyber RE: Order to bind Opus One Winery - Renewal (10/1)"
type textarea "x"
type input "EMT CRC Cyber E: Order to bind Opus One Winery - Renewal (10/1)"
type textarea "x"
type input "EMT CRC Cyber : Order to bind Opus One Winery - Renewal (10/1)"
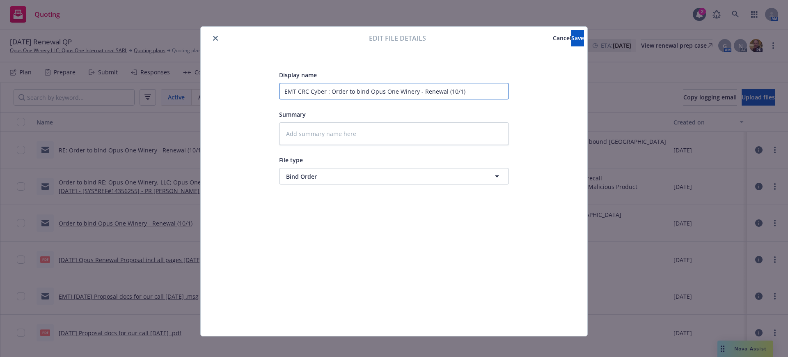
type textarea "x"
type input "EMT CRC Cyber Order to bind Opus One Winery - Renewal (10/1)"
type textarea "x"
type input "EMT CRC Cyber Order to bind Opus One Winery - Renewal (10/1)"
click at [279, 132] on textarea at bounding box center [394, 133] width 230 height 23
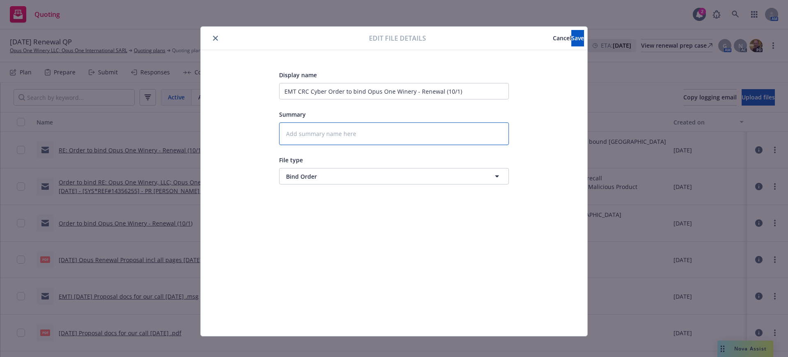
paste textarea "Hi there, Opus has given the order to bind per attached revised quote. Please c…"
type textarea "x"
type textarea "Hi there, Opus has given the order to bind per attached revised quote. Please c…"
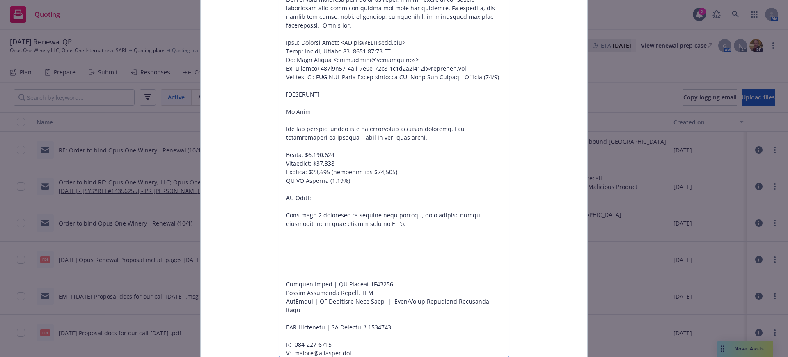
drag, startPoint x: 280, startPoint y: 95, endPoint x: 326, endPoint y: 98, distance: 45.7
type textarea "x"
type textarea "Hi there, Opus has given the order to bind per attached revised quote. Please c…"
type textarea "x"
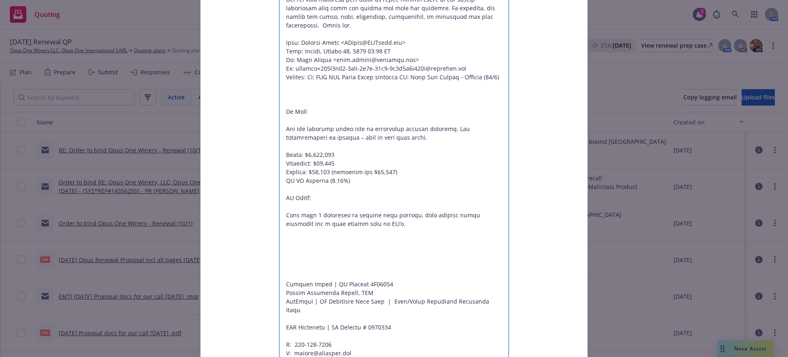
type textarea "Hi there, Opus has given the order to bind per attached revised quote. Please c…"
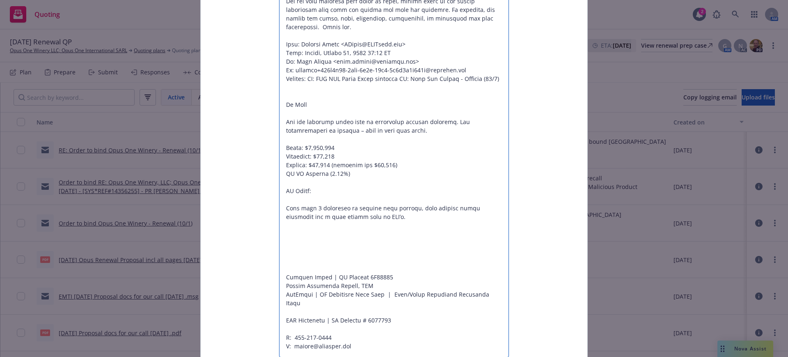
scroll to position [1289, 0]
type textarea "x"
type textarea "Hi there, Opus has given the order to bind per attached revised quote. Please c…"
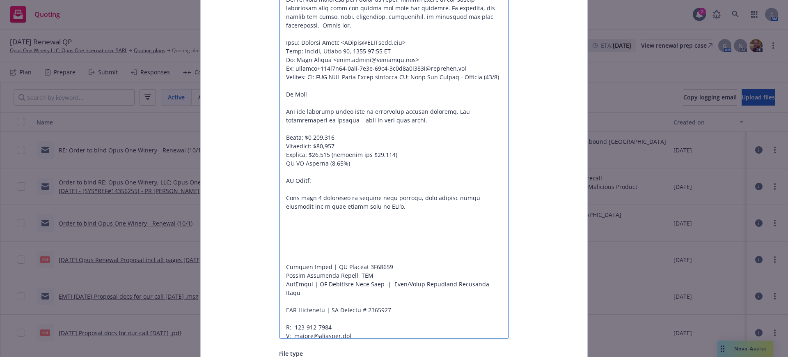
drag, startPoint x: 283, startPoint y: 218, endPoint x: 281, endPoint y: 241, distance: 22.3
type textarea "x"
type textarea "Hi there, Opus has given the order to bind per attached revised quote. Please c…"
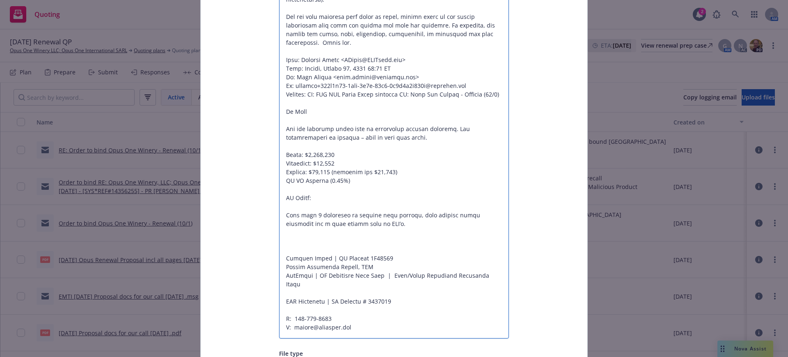
scroll to position [1307, 0]
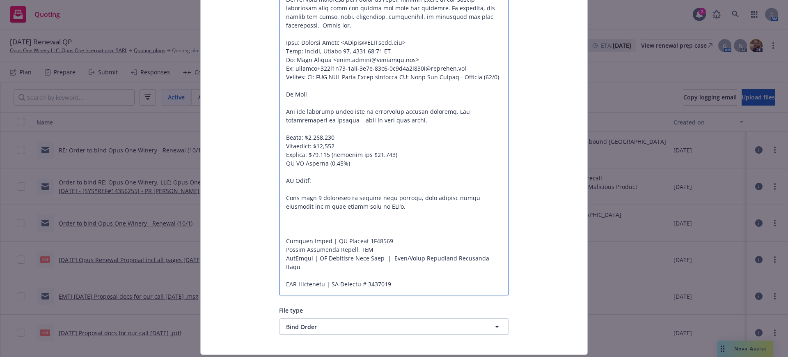
type textarea "x"
type textarea "Hi there, Opus has given the order to bind per attached revised quote. Please c…"
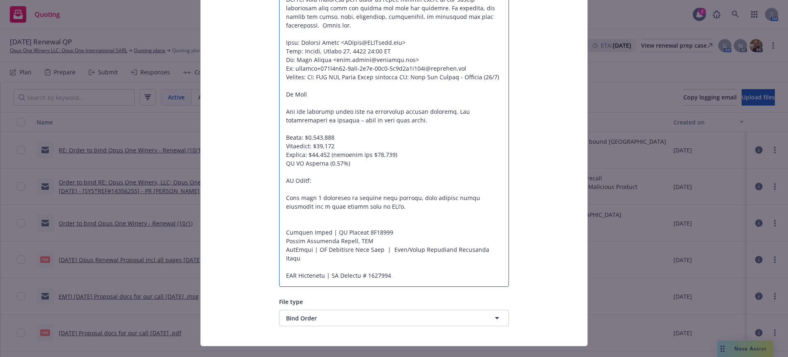
type textarea "x"
type textarea "Hi there, Opus has given the order to bind per attached revised quote. Please c…"
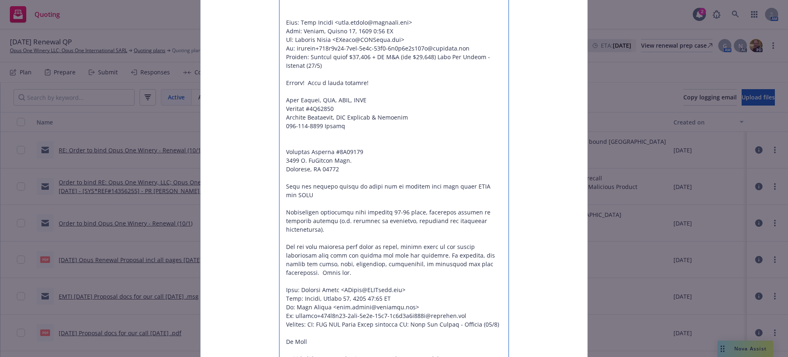
scroll to position [1114, 0]
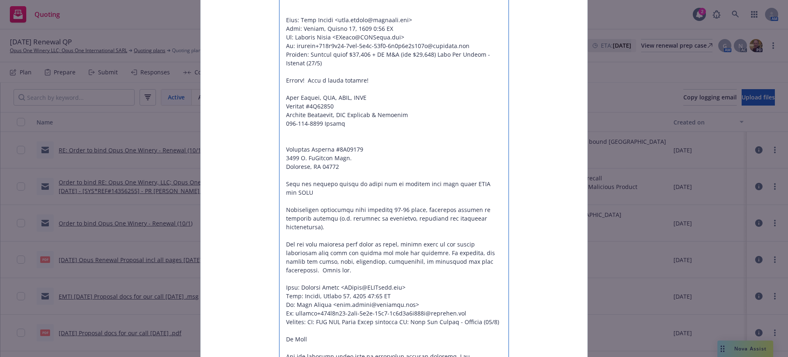
drag, startPoint x: 279, startPoint y: 85, endPoint x: 312, endPoint y: 261, distance: 178.7
type textarea "x"
type textarea "Hi there, Opus has given the order to bind per attached revised quote. Please c…"
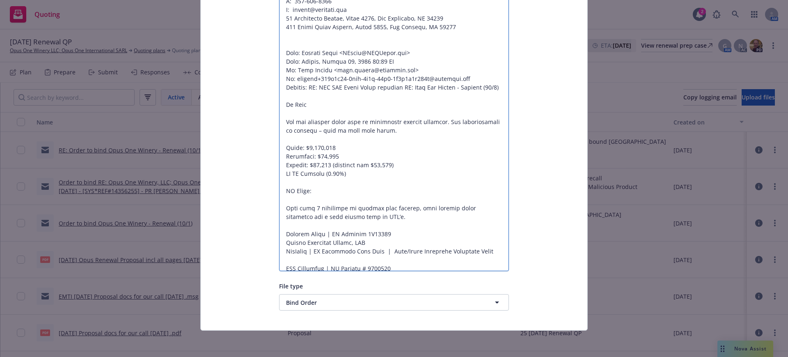
scroll to position [588, 0]
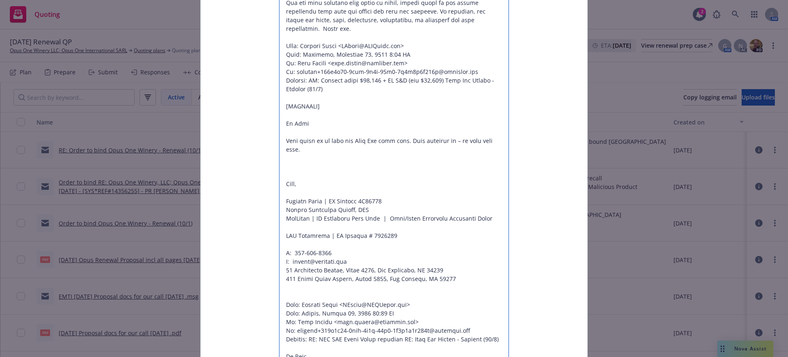
type textarea "x"
type textarea "Hi there, Opus has given the order to bind per attached revised quote. Please c…"
type textarea "x"
type textarea "Hi there, Opus has given the order to bind per attached revised quote. Please c…"
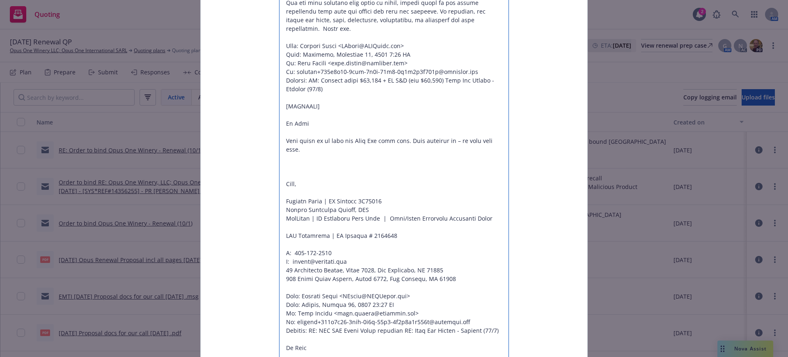
drag, startPoint x: 280, startPoint y: 54, endPoint x: 346, endPoint y: 60, distance: 65.9
click at [346, 60] on textarea at bounding box center [394, 24] width 230 height 980
type textarea "x"
type textarea "Hi there, Opus has given the order to bind per attached revised quote. Please c…"
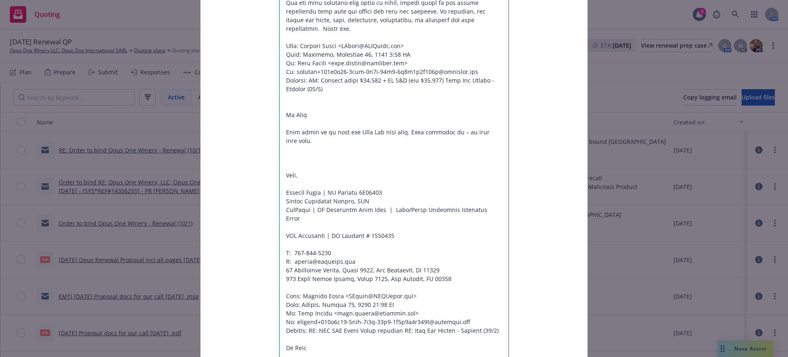
type textarea "x"
type textarea "Hi there, Opus has given the order to bind per attached revised quote. Please c…"
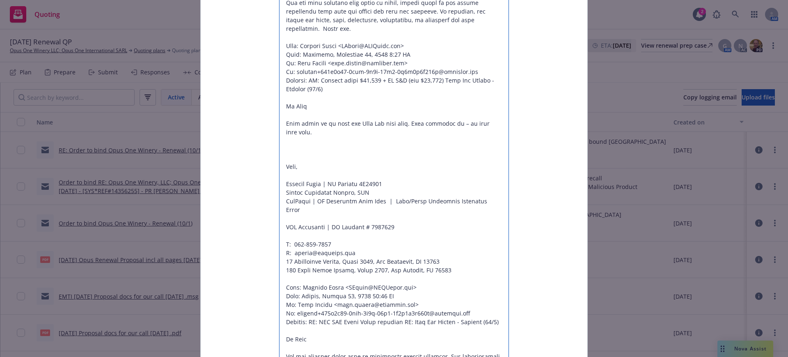
click at [284, 91] on textarea at bounding box center [394, 15] width 230 height 962
type textarea "x"
type textarea "Hi there, Opus has given the order to bind per attached revised quote. Please c…"
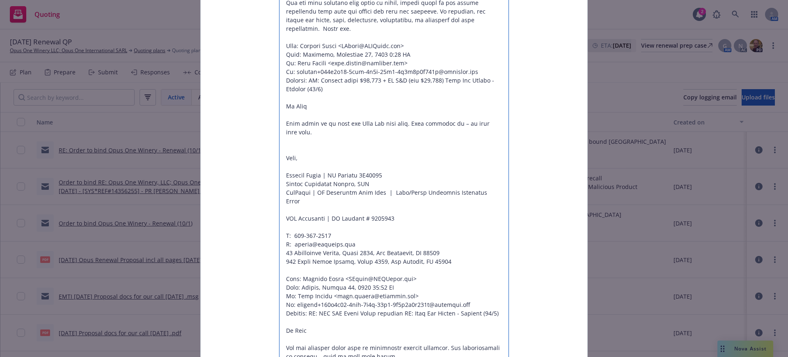
type textarea "x"
type textarea "Hi there, Opus has given the order to bind per attached revised quote. Please c…"
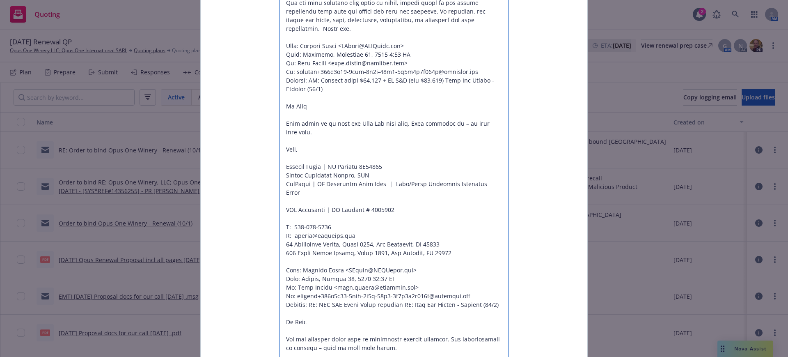
type textarea "x"
type textarea "Hi there, Opus has given the order to bind per attached revised quote. Please c…"
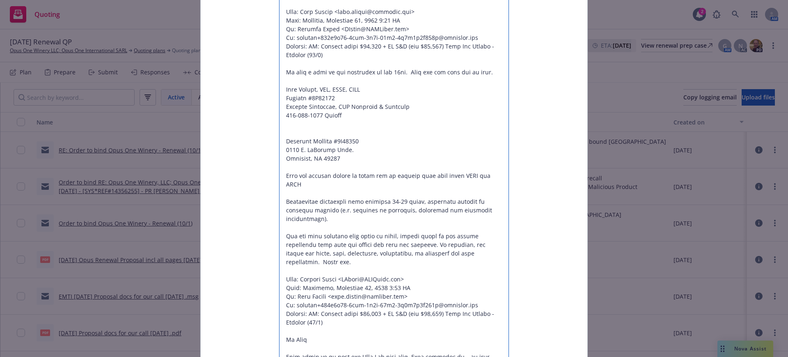
scroll to position [331, 0]
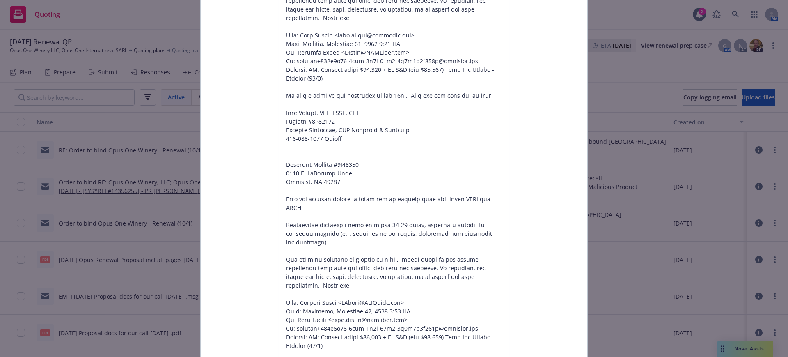
drag, startPoint x: 339, startPoint y: 114, endPoint x: 492, endPoint y: 230, distance: 192.2
click at [492, 230] on textarea at bounding box center [394, 259] width 230 height 936
type textarea "x"
type textarea "Hi there, Opus has given the order to bind per attached revised quote. Please c…"
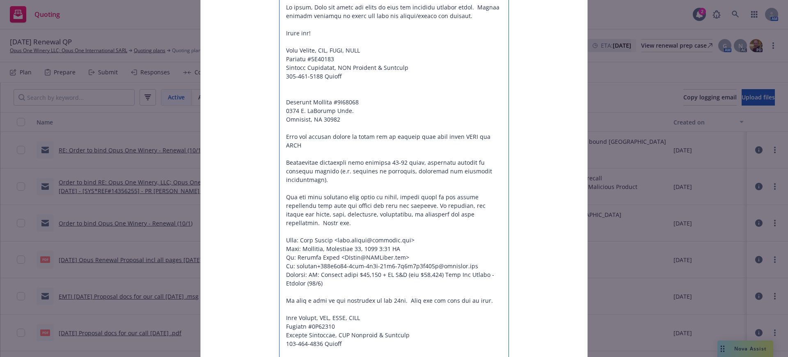
scroll to position [126, 0]
drag, startPoint x: 338, startPoint y: 79, endPoint x: 497, endPoint y: 202, distance: 200.8
type textarea "x"
type textarea "Hi there, Opus has given the order to bind per attached revised quote. Please c…"
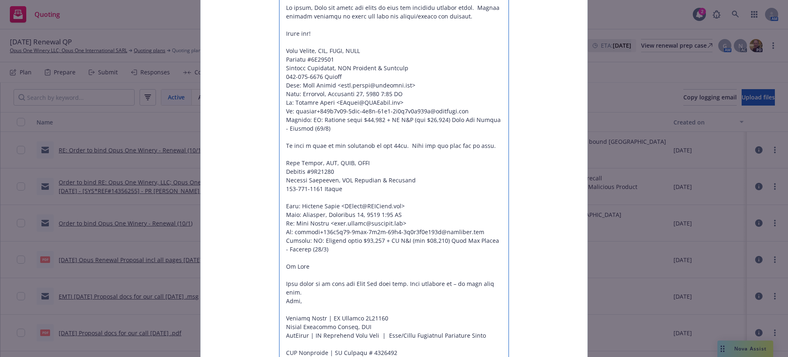
type textarea "x"
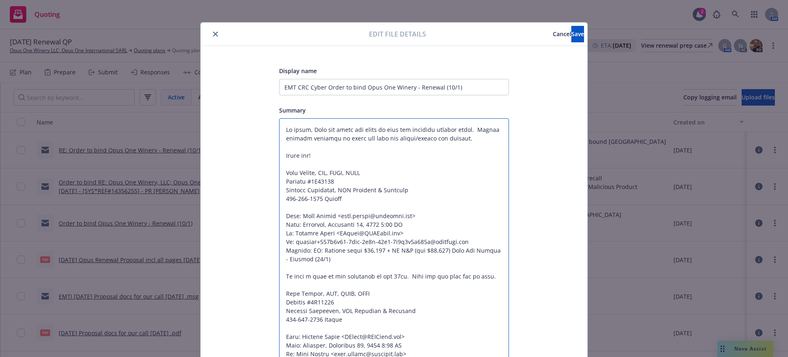
scroll to position [0, 0]
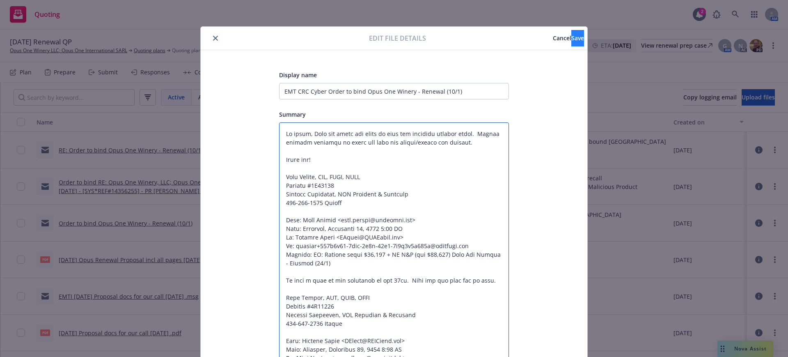
type textarea "Hi there, Opus has given the order to bind per attached revised quote. Please c…"
click at [571, 36] on button "Save" at bounding box center [577, 38] width 13 height 16
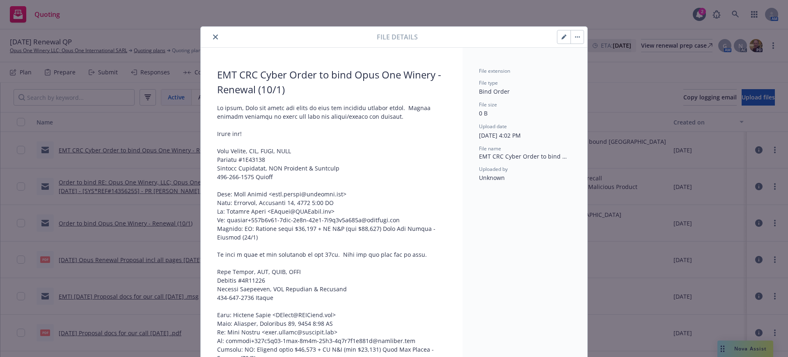
click at [213, 36] on icon "close" at bounding box center [215, 36] width 5 height 5
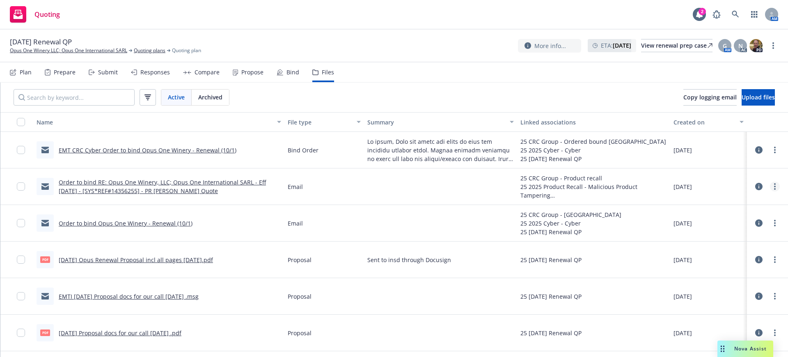
click at [774, 185] on icon "more" at bounding box center [775, 186] width 2 height 7
click at [706, 234] on link "Edit" at bounding box center [731, 236] width 82 height 16
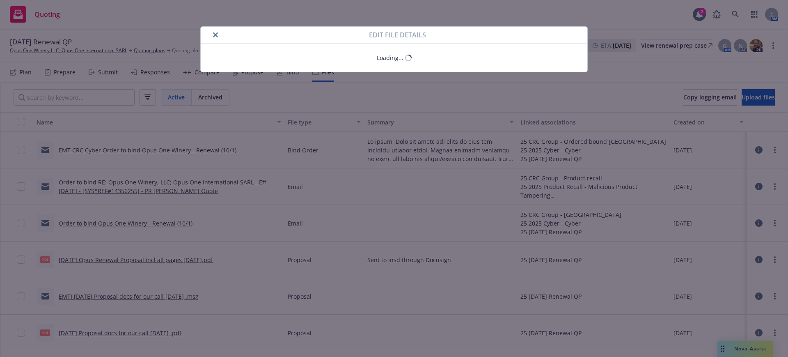
type textarea "x"
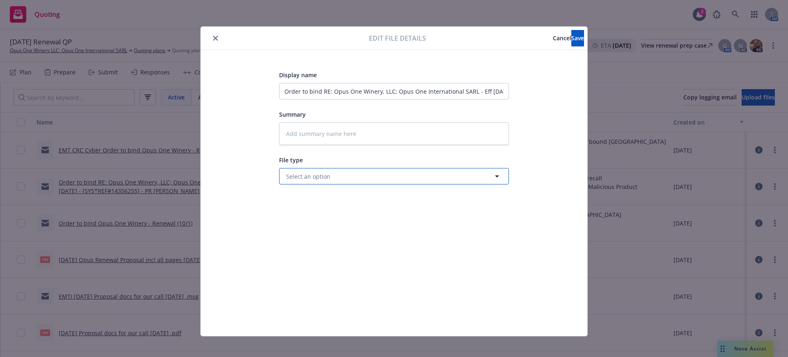
click at [291, 174] on span "Select an option" at bounding box center [308, 176] width 44 height 9
type input "bind or"
click at [305, 195] on span "Bind Order" at bounding box center [303, 199] width 31 height 9
click at [280, 89] on input "Order to bind RE: Opus One Winery, LLC; Opus One International SARL - Eff 10/01…" at bounding box center [394, 91] width 230 height 16
type textarea "x"
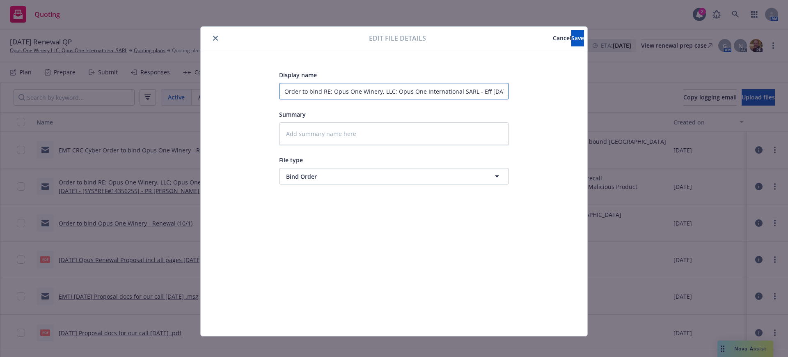
type input "EOrder to bind RE: Opus One Winery, LLC; Opus One International SARL - Eff 10/0…"
type textarea "x"
type input "EMOrder to bind RE: Opus One Winery, LLC; Opus One International SARL - Eff 10/…"
type textarea "x"
type input "EMTOrder to bind RE: Opus One Winery, LLC; Opus One International SARL - Eff 10…"
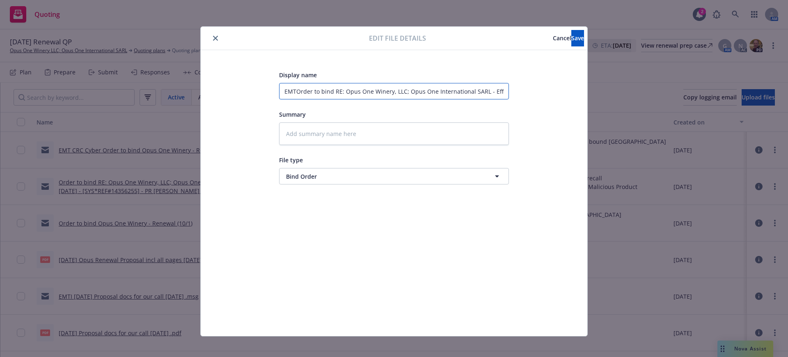
type textarea "x"
type input "EMT Order to bind RE: Opus One Winery, LLC; Opus One International SARL - Eff 1…"
type textarea "x"
type input "EMT COrder to bind RE: Opus One Winery, LLC; Opus One International SARL - Eff …"
type textarea "x"
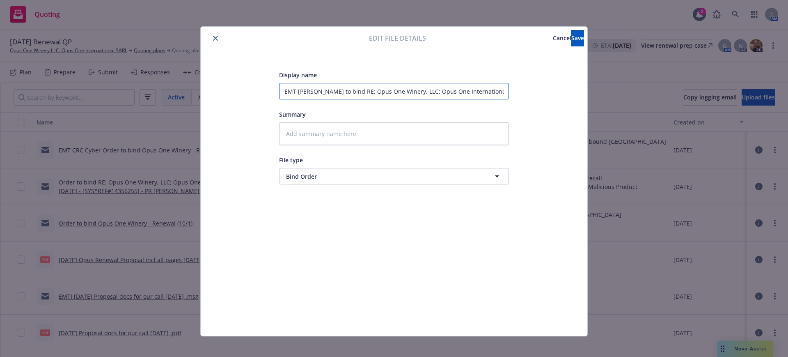
type input "EMT CCOrder to bind RE: Opus One Winery, LLC; Opus One International SARL - Eff…"
type textarea "x"
type input "EMT CCROrder to bind RE: Opus One Winery, LLC; Opus One International SARL - Ef…"
type textarea "x"
type input "EMT CCRCOrder to bind RE: Opus One Winery, LLC; Opus One International SARL - E…"
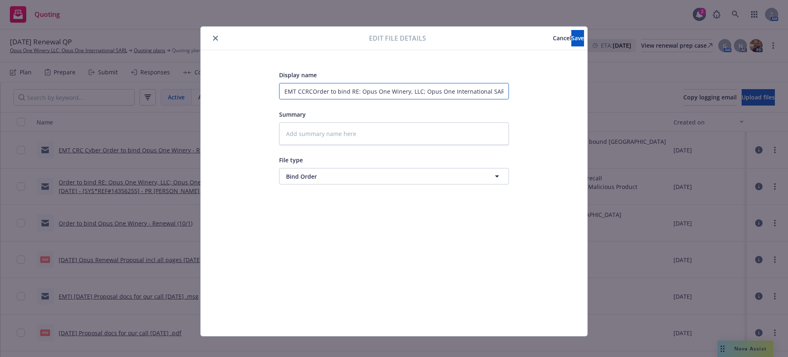
type textarea "x"
type input "EMT CCROrder to bind RE: Opus One Winery, LLC; Opus One International SARL - Ef…"
type textarea "x"
type input "EMT CCOrder to bind RE: Opus One Winery, LLC; Opus One International SARL - Eff…"
type textarea "x"
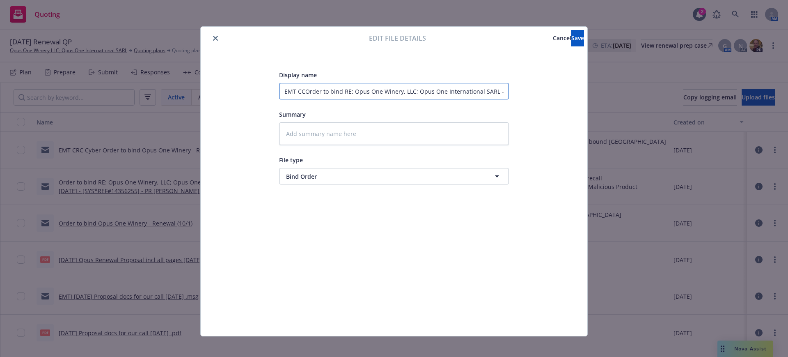
type input "EMT COrder to bind RE: Opus One Winery, LLC; Opus One International SARL - Eff …"
type textarea "x"
type input "EMT CROrder to bind RE: Opus One Winery, LLC; Opus One International SARL - Eff…"
type textarea "x"
type input "EMT CRCOrder to bind RE: Opus One Winery, LLC; Opus One International SARL - Ef…"
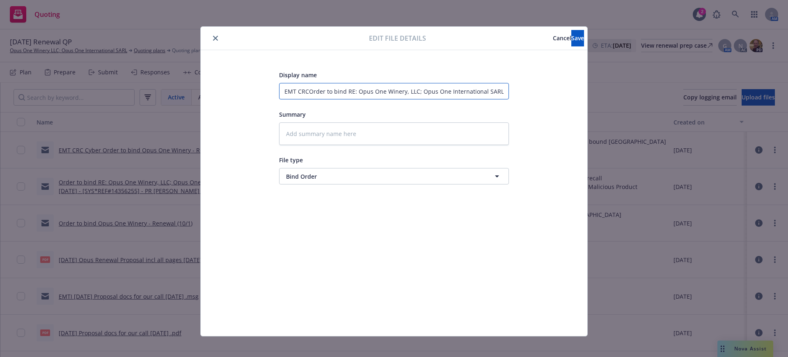
type textarea "x"
type input "EMT CRC Order to bind RE: Opus One Winery, LLC; Opus One International SARL - E…"
click at [305, 90] on input "EMT CRC Order to bind RE: Opus One Winery, LLC; Opus One International SARL - E…" at bounding box center [394, 91] width 230 height 16
type textarea "x"
type input "EMT CRC Order to bind RE: Opus One Winery, LLC; Opus One International SARL - E…"
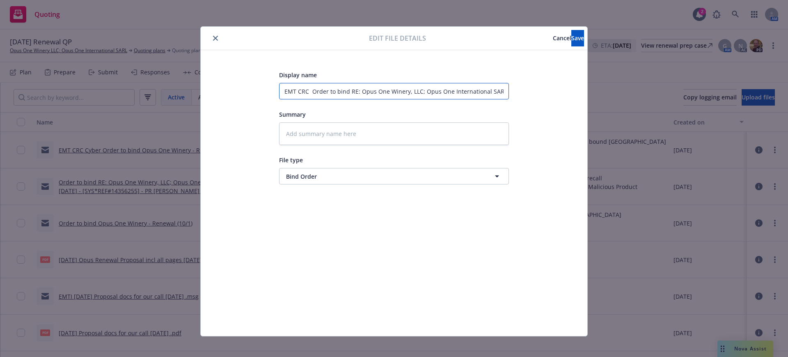
type textarea "x"
type input "EMT CRC P Order to bind RE: Opus One Winery, LLC; Opus One International SARL -…"
type textarea "x"
type input "EMT CRC PR Order to bind RE: Opus One Winery, LLC; Opus One International SARL …"
type textarea "x"
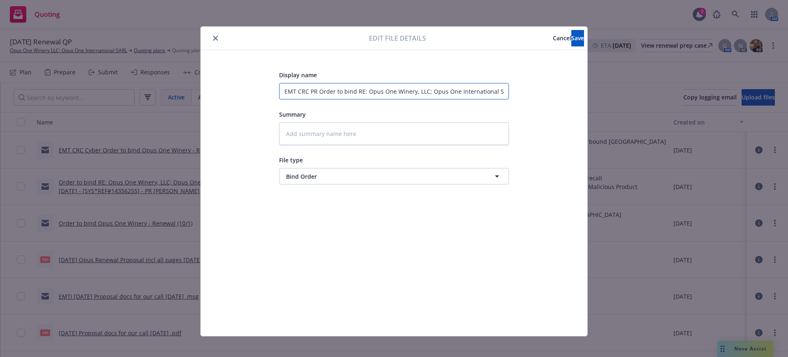
type input "EMT CRC PRo Order to bind RE: Opus One Winery, LLC; Opus One International SARL…"
type textarea "x"
type input "EMT CRC PRod Order to bind RE: Opus One Winery, LLC; Opus One International SAR…"
type textarea "x"
type input "EMT CRC PRodu Order to bind RE: Opus One Winery, LLC; Opus One International SA…"
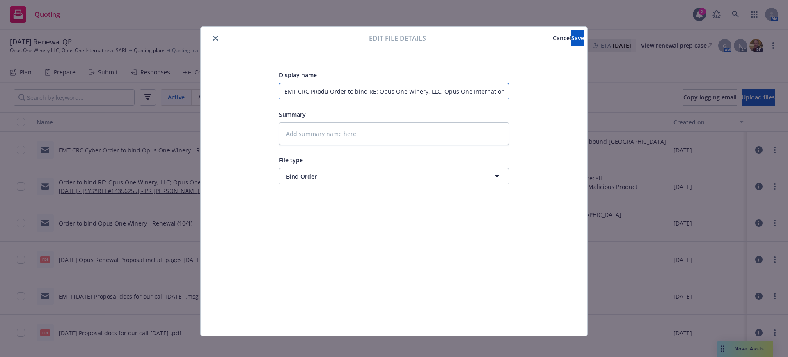
type textarea "x"
type input "EMT CRC PRoduc Order to bind RE: Opus One Winery, LLC; Opus One International S…"
type textarea "x"
type input "EMT CRC PRoduct Order to bind RE: Opus One Winery, LLC; Opus One International …"
type textarea "x"
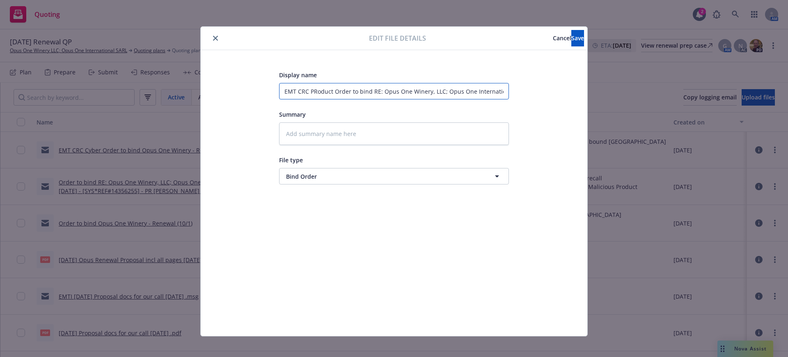
type input "EMT CRC PRoduct Order to bind RE: Opus One Winery, LLC; Opus One International …"
type textarea "x"
type input "EMT CRC PRoduct R Order to bind RE: Opus One Winery, LLC; Opus One Internationa…"
type textarea "x"
type input "EMT CRC PRoduct Re Order to bind RE: Opus One Winery, LLC; Opus One Internation…"
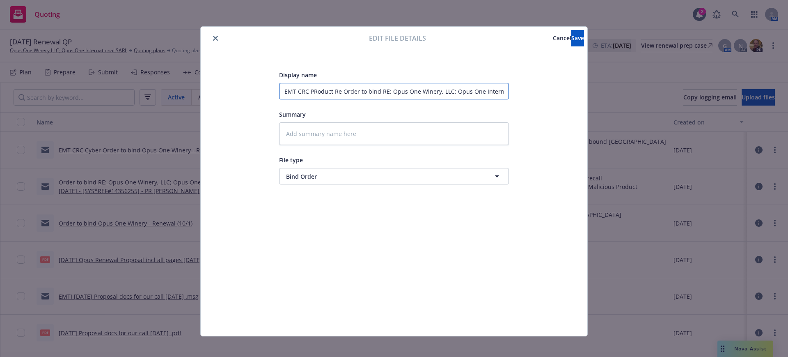
type textarea "x"
type input "EMT CRC PRoduct Rec Order to bind RE: Opus One Winery, LLC; Opus One Internatio…"
type textarea "x"
type input "EMT CRC PRoduct Reca Order to bind RE: Opus One Winery, LLC; Opus One Internati…"
type textarea "x"
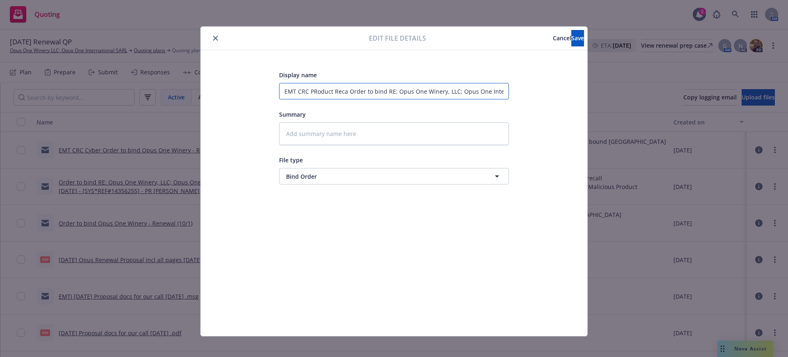
type input "EMT CRC PRoduct Recal Order to bind RE: Opus One Winery, LLC; Opus One Internat…"
type textarea "x"
type input "EMT CRC PRoduct Recall Order to bind RE: Opus One Winery, LLC; Opus One Interna…"
type textarea "x"
type input "EMT CRC PRoduct Recall Order to bind RE: Opus One Winery, LLC; Opus One Interna…"
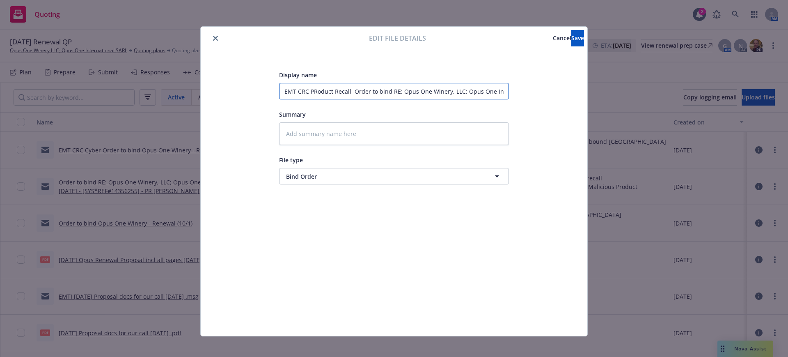
type textarea "x"
type input "EMT CRC PRoduct Recall Order to bind RE: Opus One Winery, LLC; Opus One Interna…"
type textarea "x"
type input "EMT CRC PRoduct Recall Order to bind E: Opus One Winery, LLC; Opus One Internat…"
type textarea "x"
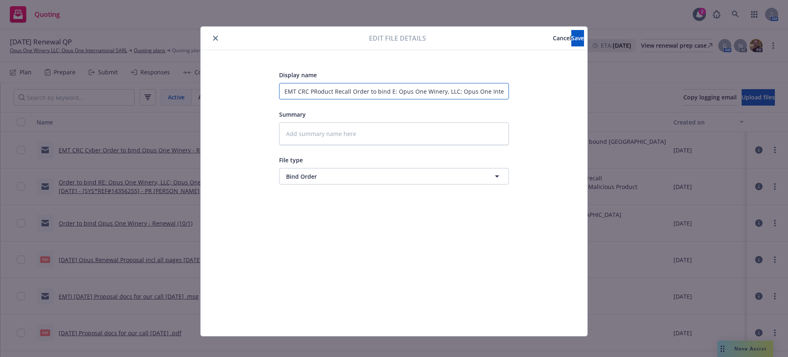
type input "EMT CRC PRoduct Recall Order to bind : Opus One Winery, LLC; Opus One Internati…"
type textarea "x"
type input "EMT CRC PRoduct Recall Order to bind Opus One Winery, LLC; Opus One Internation…"
type textarea "x"
type input "EMT CRC PRoduct Recall Order to bind Opus One Winery, LLC; Opus One Internation…"
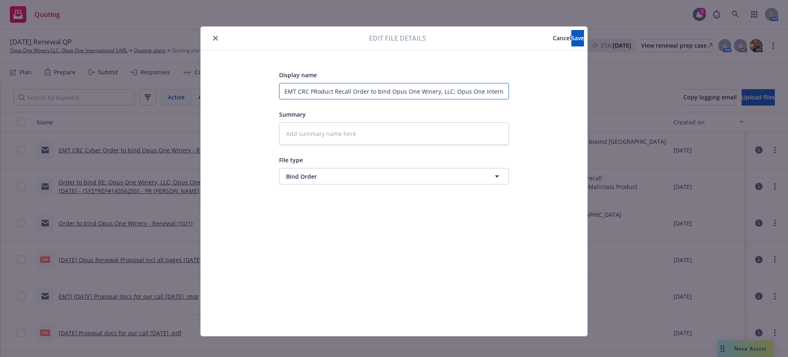
type textarea "x"
type input "EMT CRC PRoduct Recall Order to bind pus One Winery, LLC; Opus One Internationa…"
type textarea "x"
type input "EMT CRC PRoduct Recall Order to bind us One Winery, LLC; Opus One International…"
type textarea "x"
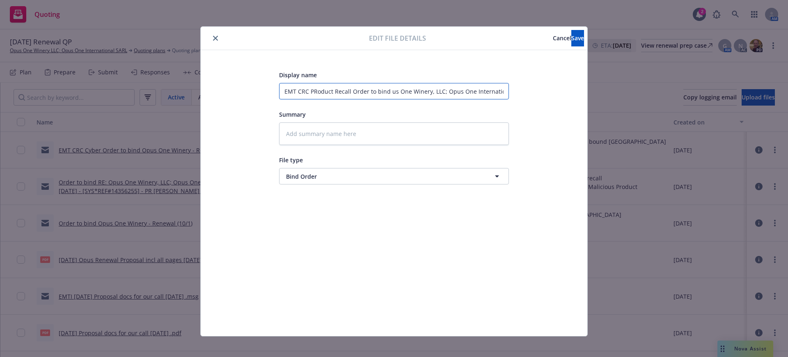
type input "EMT CRC PRoduct Recall Order to bind s One Winery, LLC; Opus One International …"
type textarea "x"
type input "EMT CRC PRoduct Recall Order to bind One Winery, LLC; Opus One International SA…"
type textarea "x"
type input "EMT CRC PRoduct Recall Order to bind One Winery, LLC; Opus One International SA…"
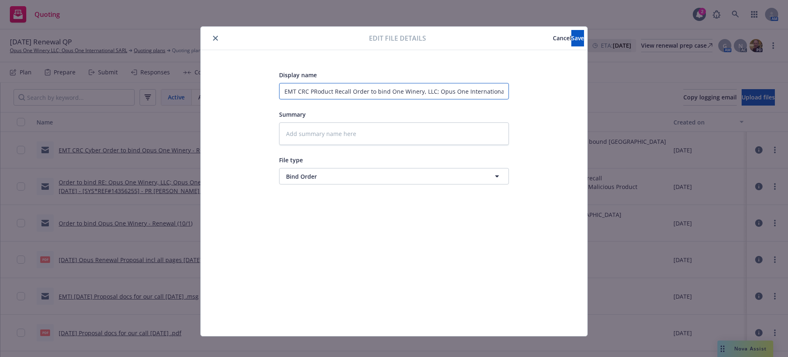
type textarea "x"
type input "EMT CRC PRoduct Recall Order to bind ne Winery, LLC; Opus One International SAR…"
type textarea "x"
type input "EMT CRC PRoduct Recall Order to bind e Winery, LLC; Opus One International SARL…"
type textarea "x"
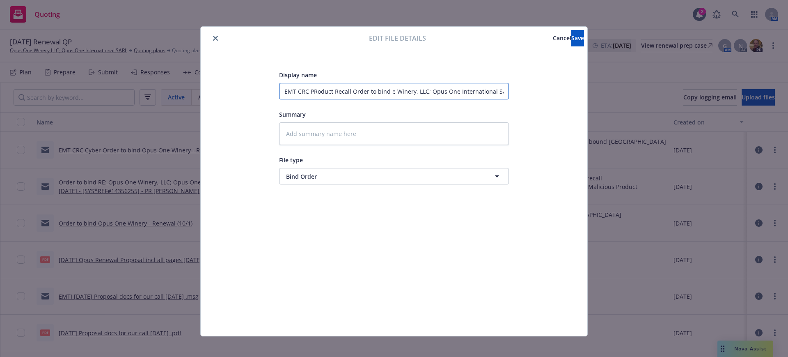
type input "EMT CRC PRoduct Recall Order to bind Winery, LLC; Opus One International SARL -…"
type textarea "x"
type input "EMT CRC PRoduct Recall Order to bind Winery, LLC; Opus One International SARL -…"
type textarea "x"
type input "EMT CRC PRoduct Recall Order to bind inery, LLC; Opus One International SARL - …"
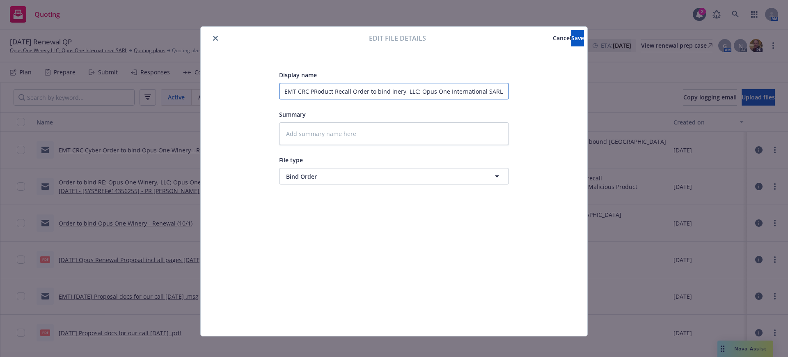
type textarea "x"
type input "EMT CRC PRoduct Recall Order to bind nery, LLC; Opus One International SARL - E…"
type textarea "x"
type input "EMT CRC PRoduct Recall Order to bind ery, LLC; Opus One International SARL - Ef…"
type textarea "x"
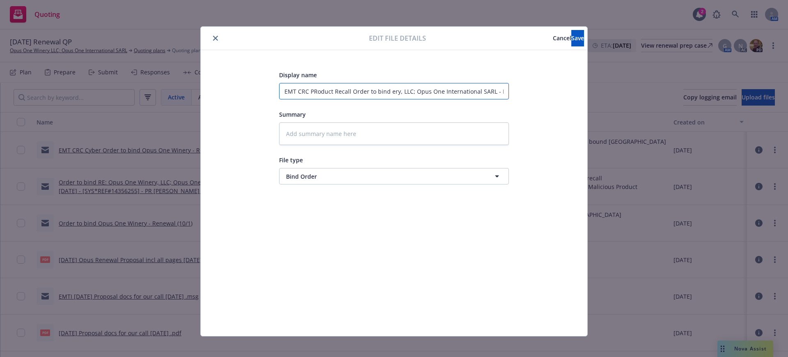
type input "EMT CRC PRoduct Recall Order to bind ry, LLC; Opus One International SARL - Eff…"
type textarea "x"
type input "EMT CRC PRoduct Recall Order to bind y, LLC; Opus One International SARL - Eff …"
type textarea "x"
type input "EMT CRC PRoduct Recall Order to bind , LLC; Opus One International SARL - Eff 1…"
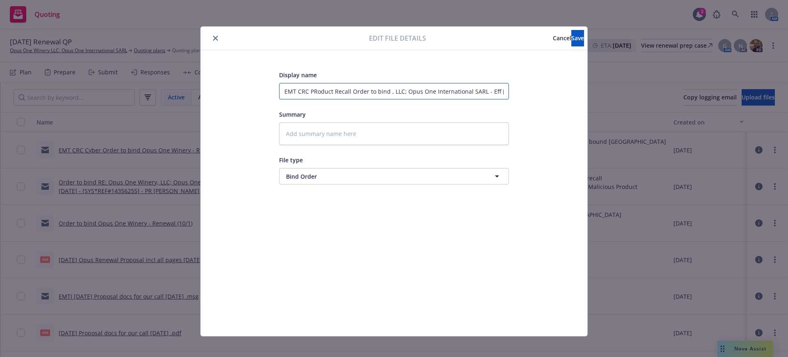
type textarea "x"
click at [309, 91] on input "EMT CRC PRoduct Recall Order to bind Berkley Quote" at bounding box center [394, 91] width 230 height 16
click at [281, 134] on textarea at bounding box center [394, 133] width 230 height 23
paste textarea "Hi Becky and Jason, Opus has given the order to bind per attached quote. Please…"
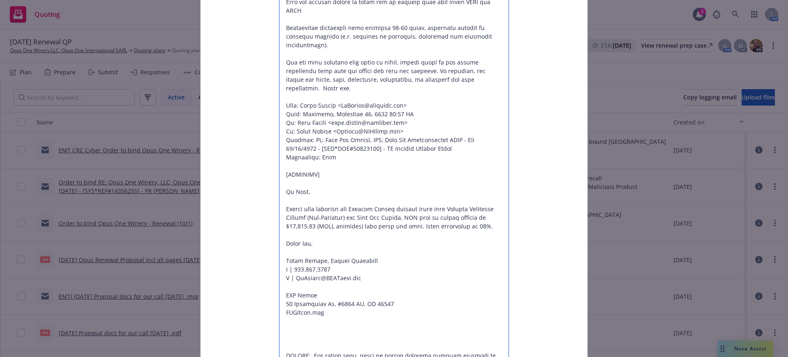
scroll to position [66, 0]
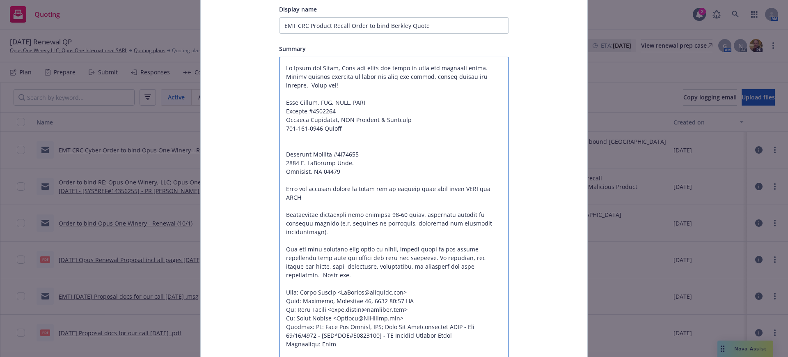
drag, startPoint x: 339, startPoint y: 128, endPoint x: 314, endPoint y: 273, distance: 146.9
click at [314, 273] on textarea at bounding box center [394, 335] width 230 height 557
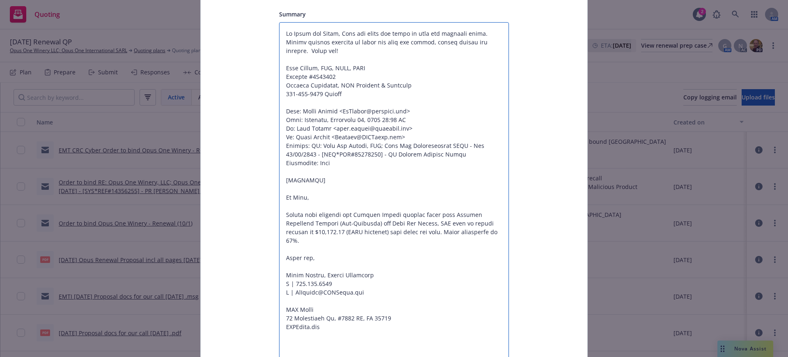
scroll to position [168, 0]
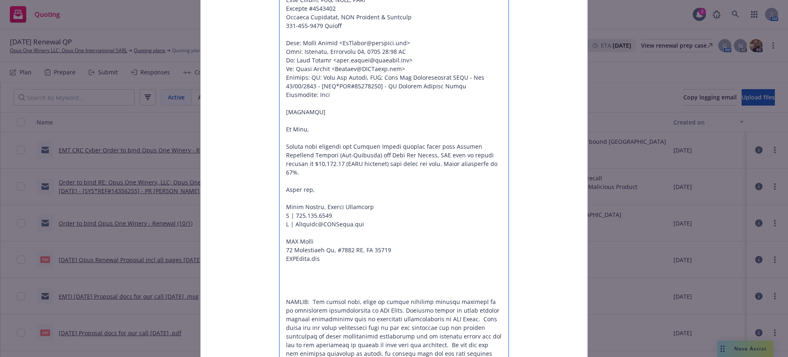
drag, startPoint x: 280, startPoint y: 106, endPoint x: 330, endPoint y: 112, distance: 50.2
click at [330, 112] on textarea at bounding box center [394, 172] width 230 height 436
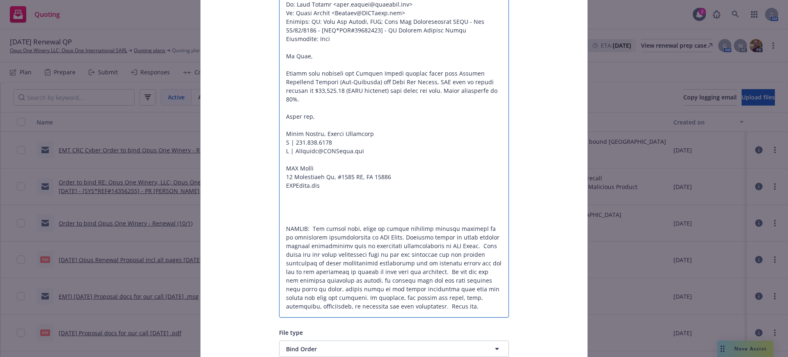
scroll to position [271, 0]
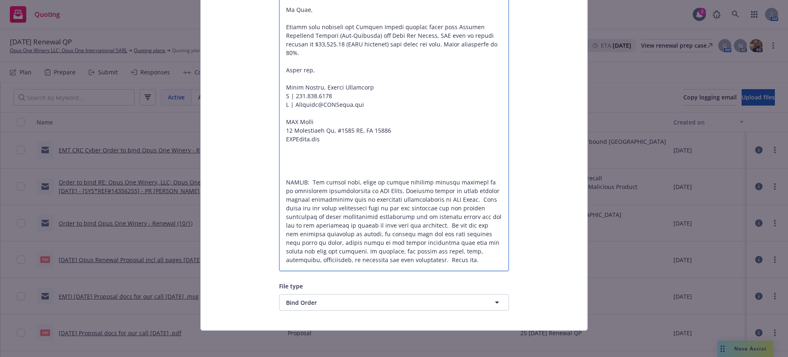
drag, startPoint x: 371, startPoint y: 96, endPoint x: 370, endPoint y: 149, distance: 52.5
click at [370, 149] on textarea at bounding box center [394, 61] width 230 height 419
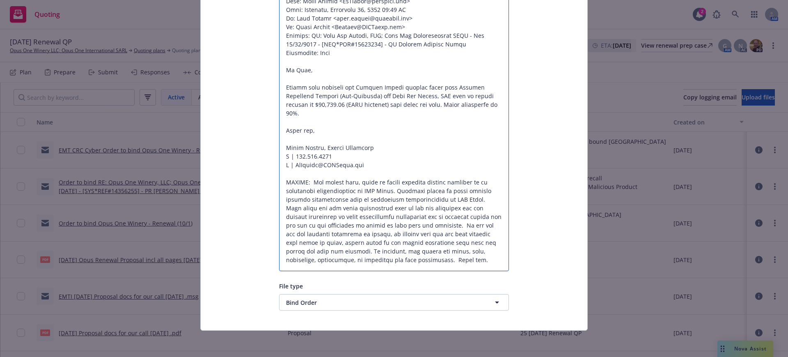
scroll to position [210, 0]
click at [373, 248] on textarea at bounding box center [394, 91] width 230 height 359
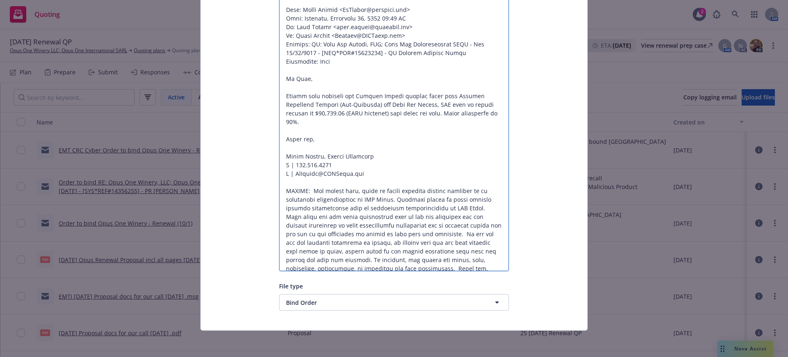
scroll to position [0, 0]
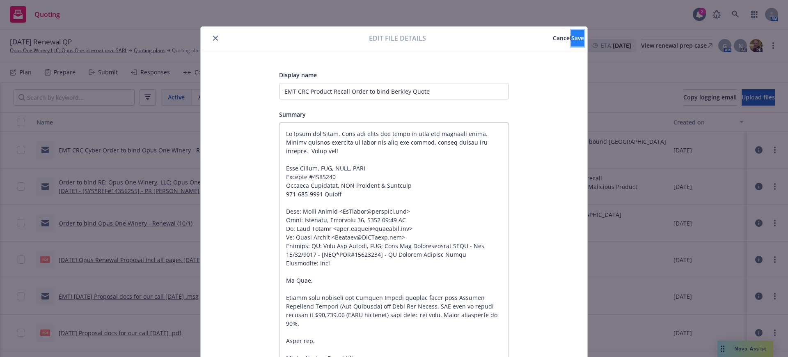
click at [571, 36] on span "Save" at bounding box center [577, 38] width 13 height 8
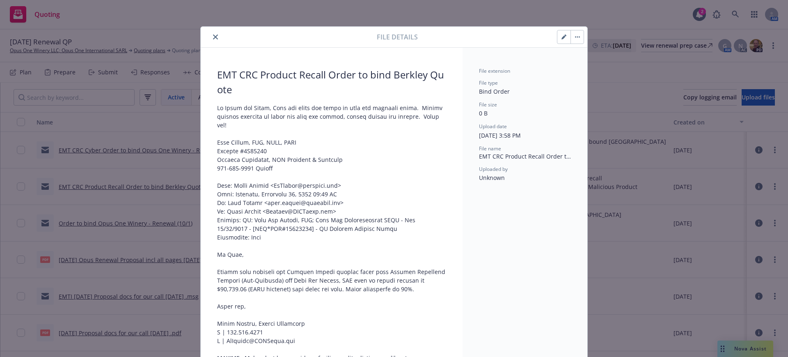
click at [213, 34] on icon "close" at bounding box center [215, 36] width 5 height 5
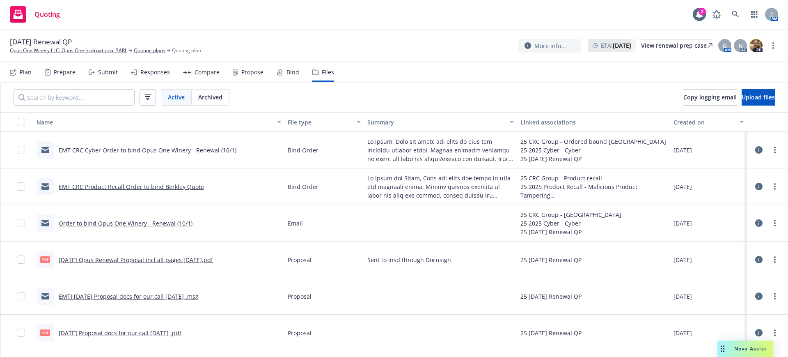
click at [151, 150] on link "EMT CRC Cyber Order to bind Opus One Winery - Renewal (10/1)" at bounding box center [148, 150] width 178 height 8
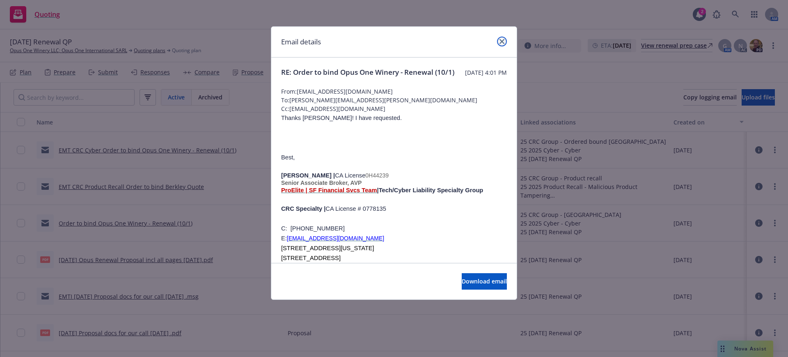
click at [503, 39] on icon "close" at bounding box center [502, 41] width 5 height 5
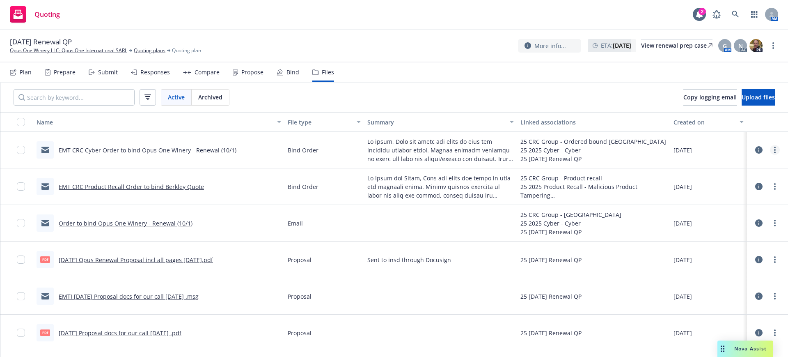
click at [774, 149] on icon "more" at bounding box center [775, 150] width 2 height 7
click at [703, 199] on link "Edit" at bounding box center [731, 199] width 82 height 16
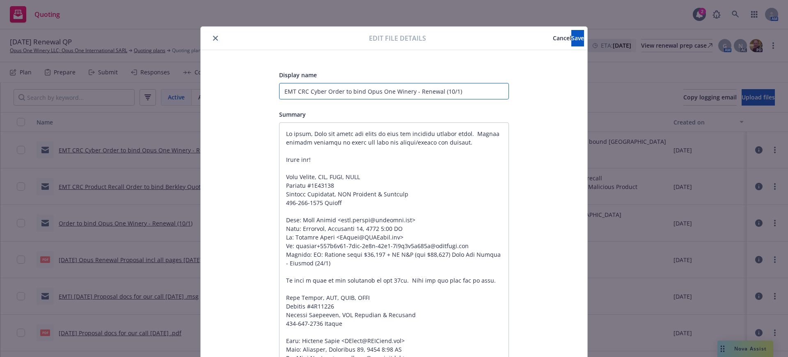
click at [287, 90] on input "EMT CRC Cyber Order to bind Opus One Winery - Renewal (10/1)" at bounding box center [394, 91] width 230 height 16
paste textarea "Thanks Gail! I have requested. Best, William Krahl | CA License 0H44239 Senior …"
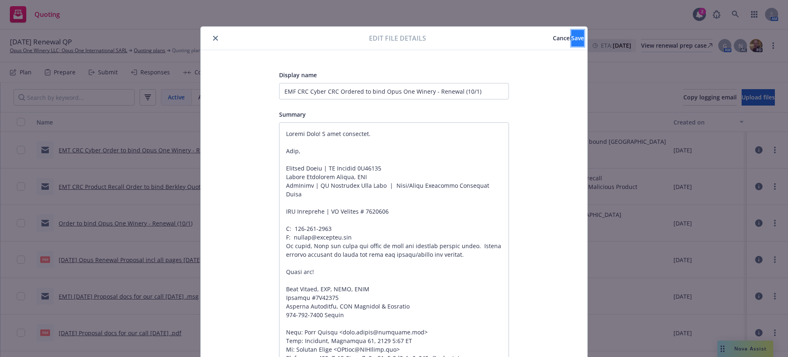
click at [571, 35] on span "Save" at bounding box center [577, 38] width 13 height 8
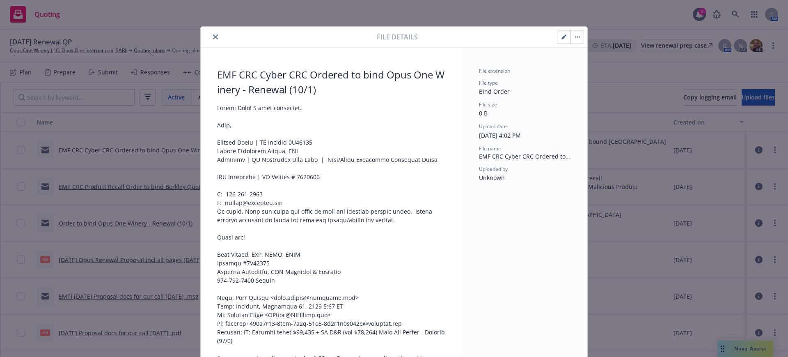
click at [213, 35] on icon "close" at bounding box center [215, 36] width 5 height 5
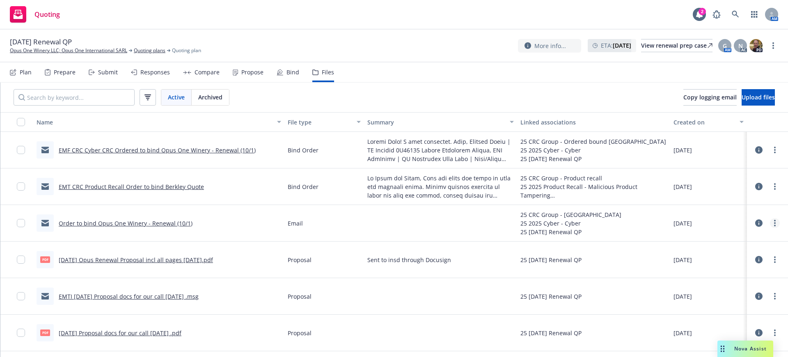
click at [774, 223] on circle "more" at bounding box center [775, 223] width 2 height 2
click at [706, 273] on link "Edit" at bounding box center [731, 272] width 82 height 16
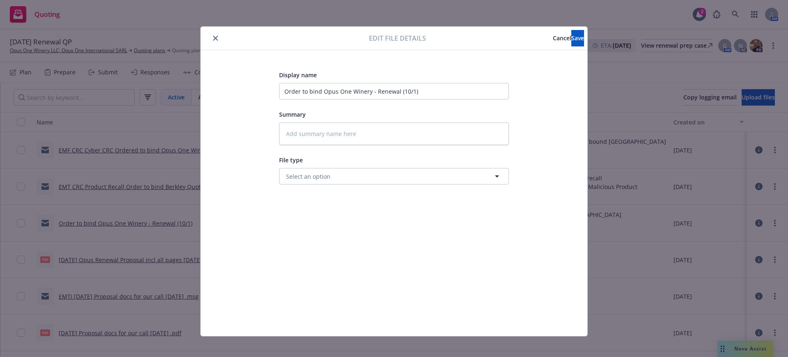
click at [213, 38] on icon "close" at bounding box center [215, 38] width 5 height 5
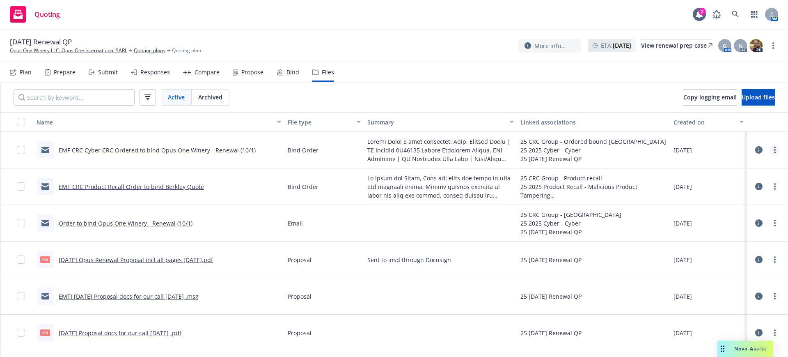
click at [770, 150] on link "more" at bounding box center [775, 150] width 10 height 10
click at [708, 200] on link "Edit" at bounding box center [731, 199] width 82 height 16
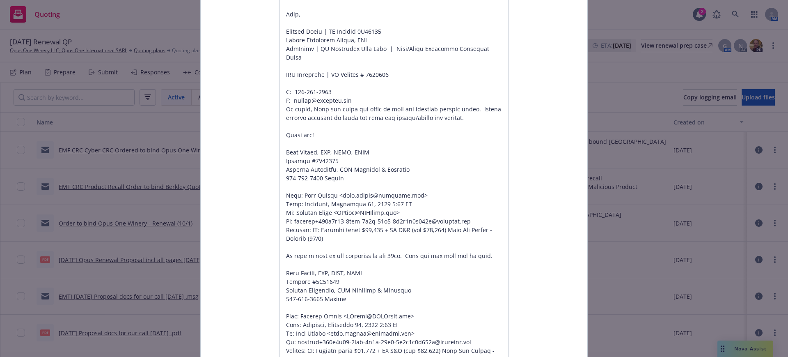
scroll to position [154, 0]
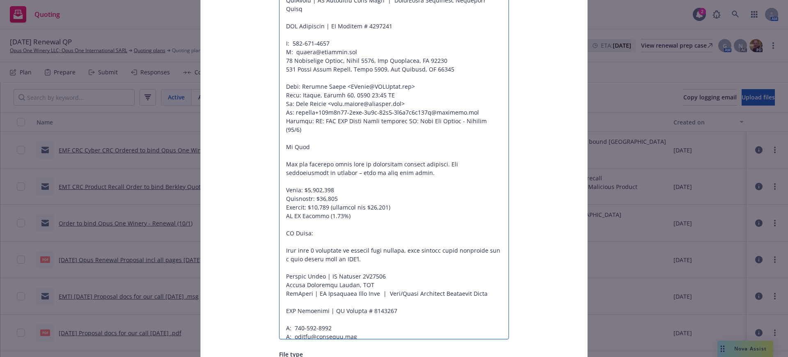
scroll to position [650, 0]
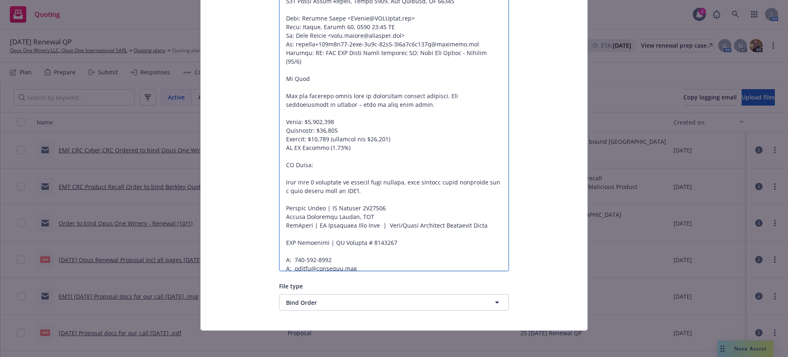
drag, startPoint x: 281, startPoint y: 82, endPoint x: 386, endPoint y: 360, distance: 296.6
click at [386, 356] on html "Quoting 2 AM 10/01/25 Renewal QP Opus One Winery LLC; Opus One International SA…" at bounding box center [394, 178] width 788 height 357
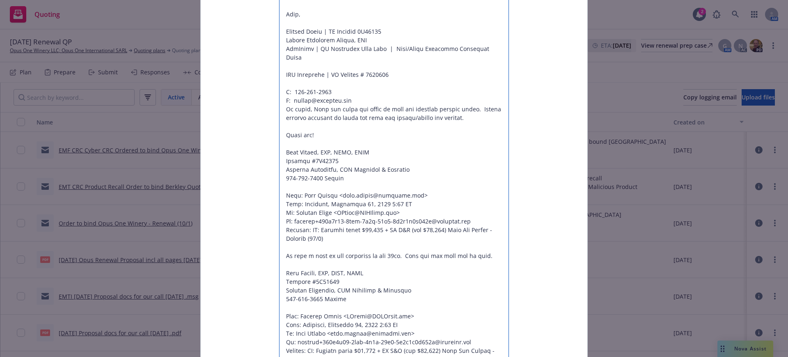
scroll to position [0, 0]
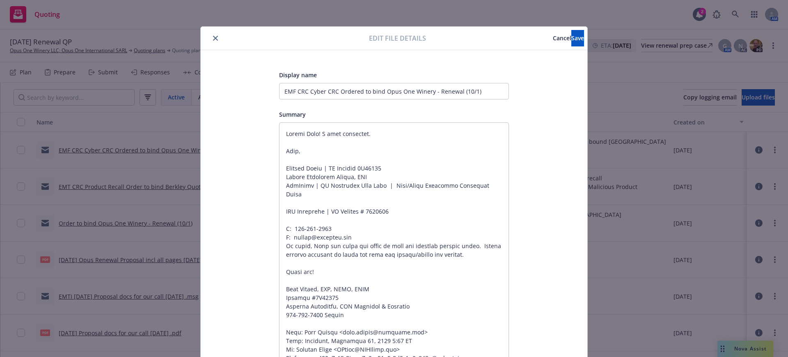
click at [553, 37] on span "Cancel" at bounding box center [562, 38] width 18 height 8
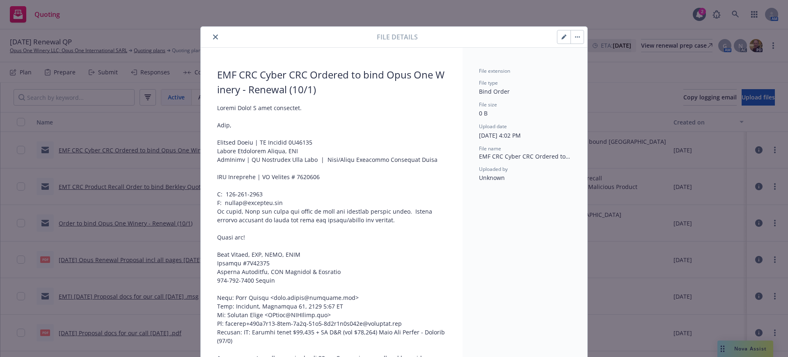
click at [211, 34] on button "close" at bounding box center [216, 37] width 10 height 10
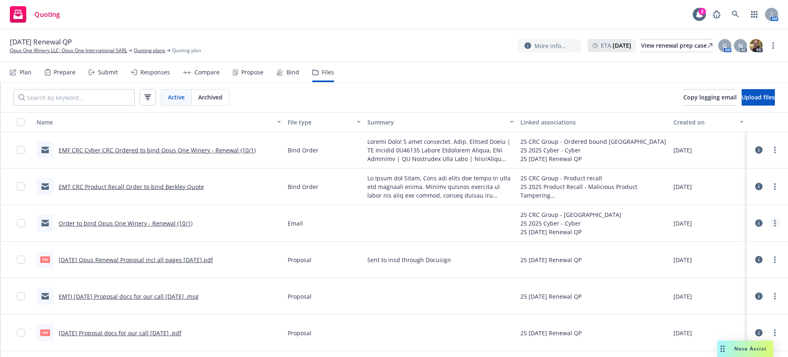
click at [774, 221] on icon "more" at bounding box center [775, 223] width 2 height 7
click at [708, 270] on link "Edit" at bounding box center [731, 272] width 82 height 16
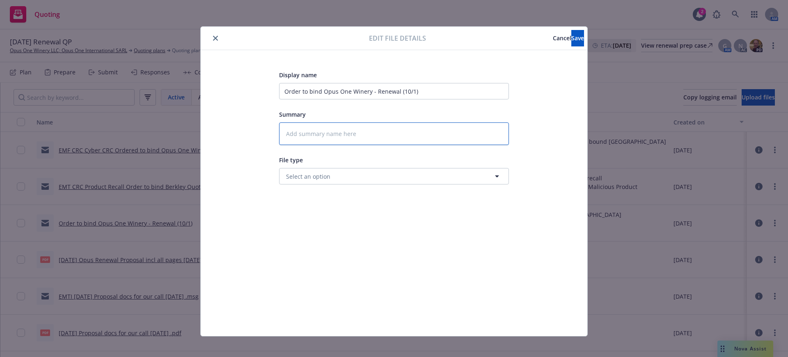
click at [279, 133] on textarea at bounding box center [394, 133] width 230 height 23
paste textarea "Hi there, Opus has given the order to bind per attached revised quote. Please c…"
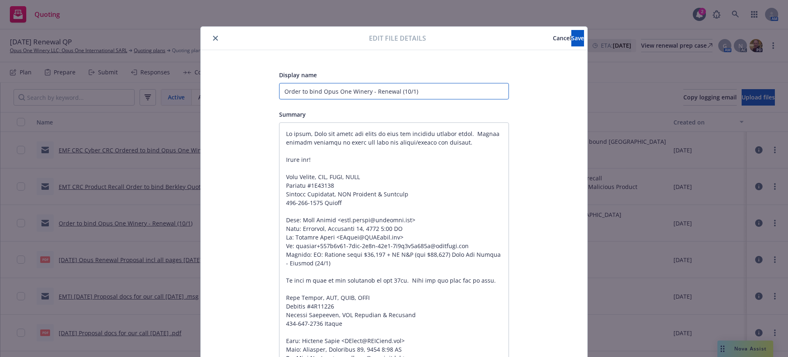
click at [279, 92] on input "Order to bind Opus One Winery - Renewal (10/1)" at bounding box center [394, 91] width 230 height 16
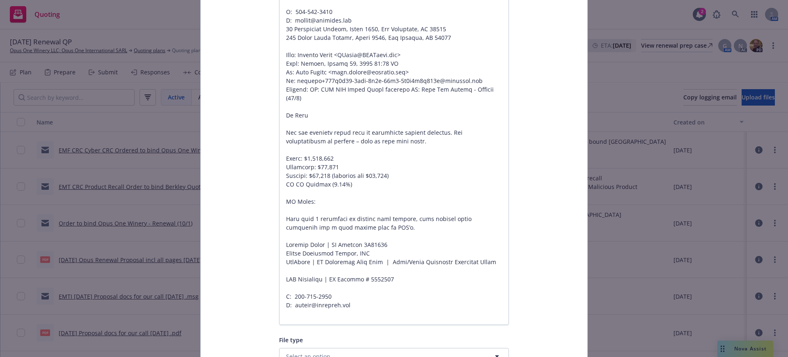
scroll to position [546, 0]
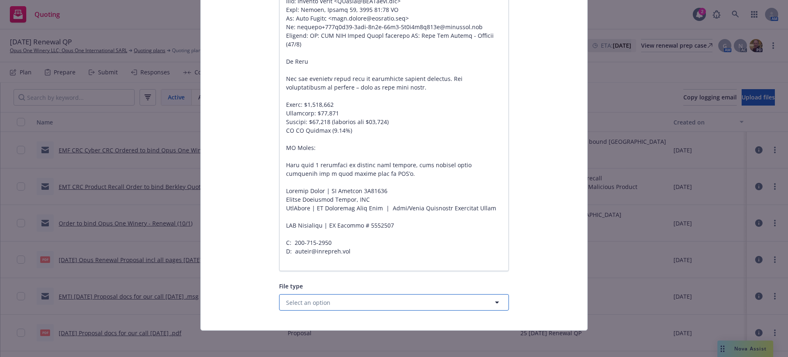
click at [307, 303] on span "Select an option" at bounding box center [308, 302] width 44 height 9
click at [303, 274] on div "Bind Order" at bounding box center [302, 279] width 36 height 12
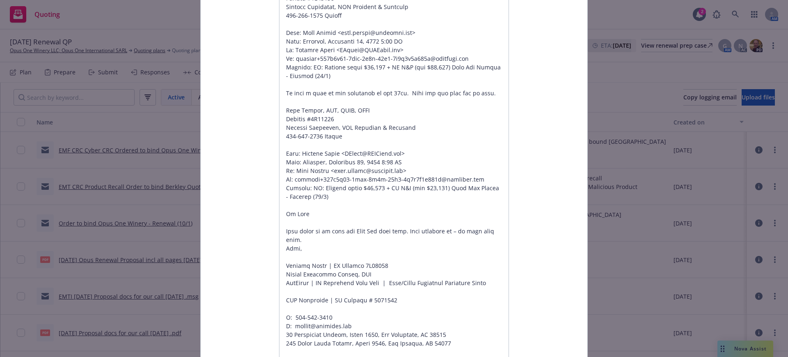
scroll to position [0, 0]
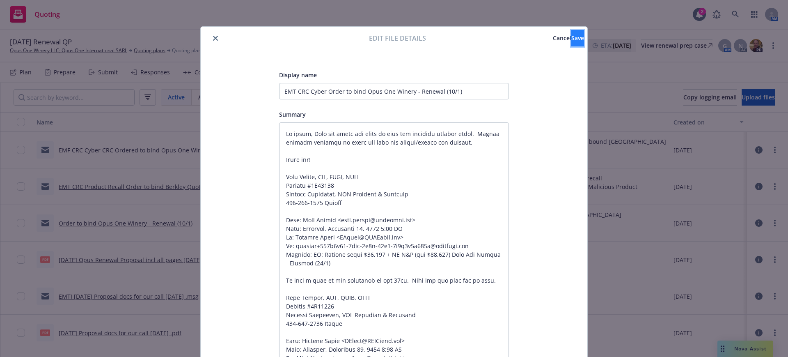
click at [571, 36] on span "Save" at bounding box center [577, 38] width 13 height 8
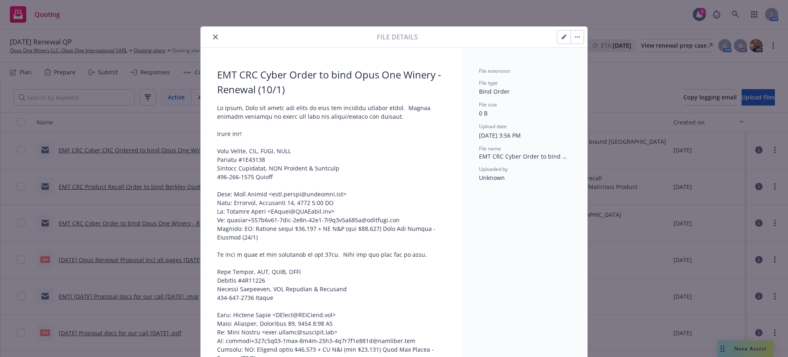
click at [213, 34] on icon "close" at bounding box center [215, 36] width 5 height 5
